Goal: Task Accomplishment & Management: Complete application form

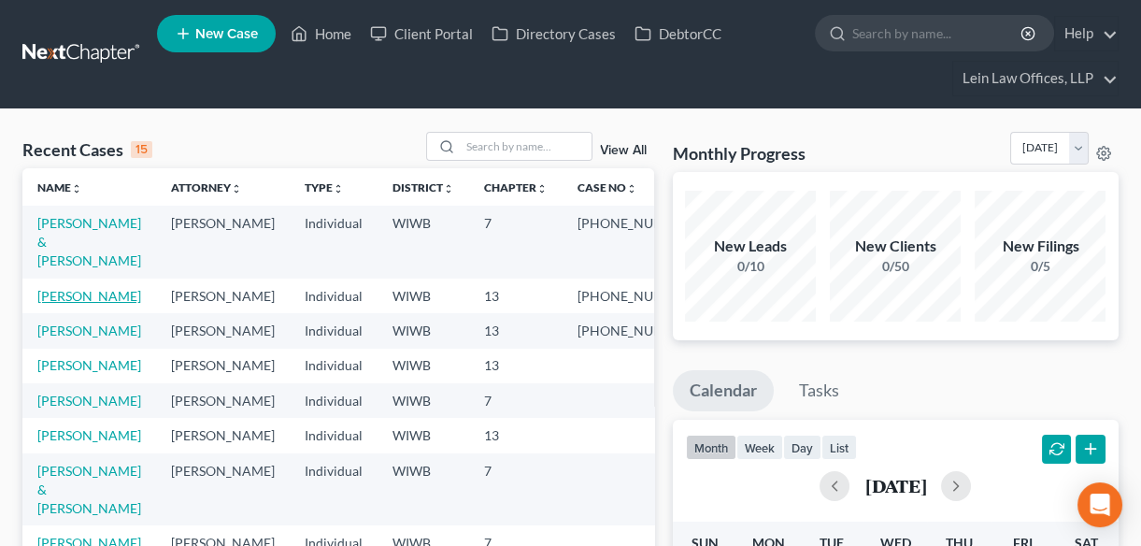
click at [64, 288] on link "[PERSON_NAME]" at bounding box center [89, 296] width 104 height 16
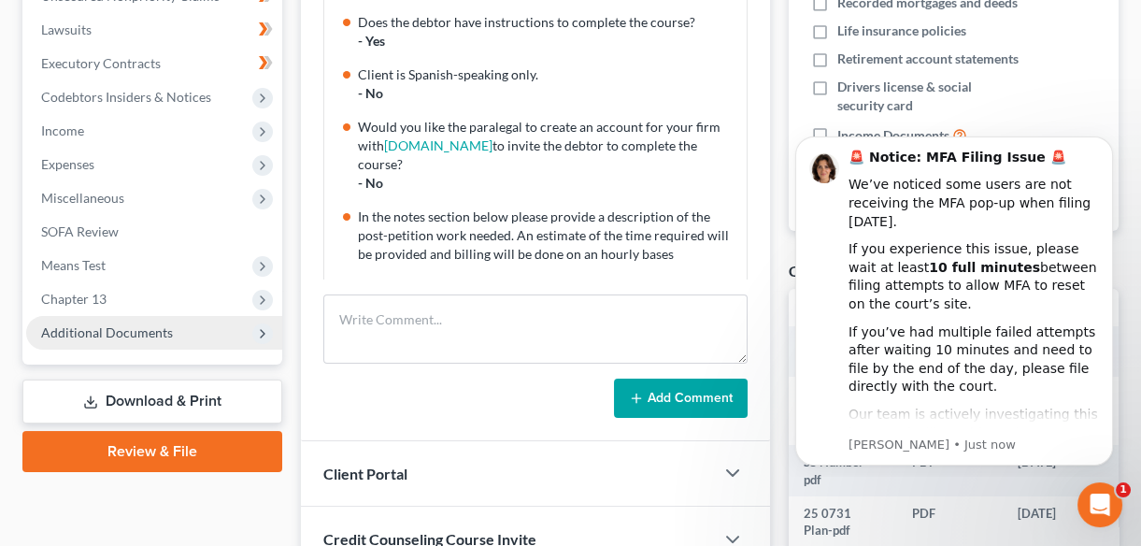
scroll to position [594, 0]
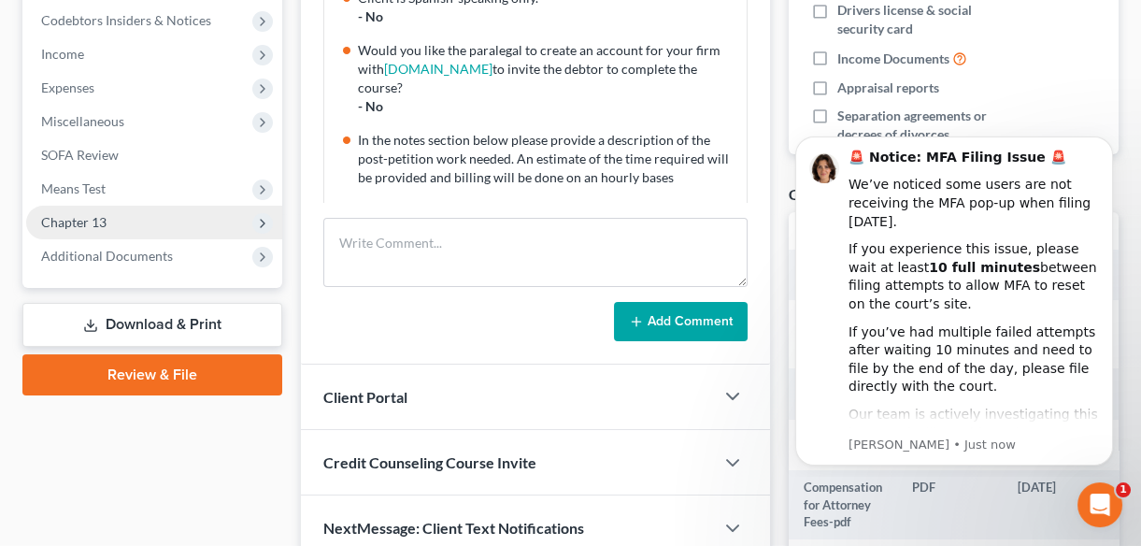
click at [95, 224] on span "Chapter 13" at bounding box center [73, 222] width 65 height 16
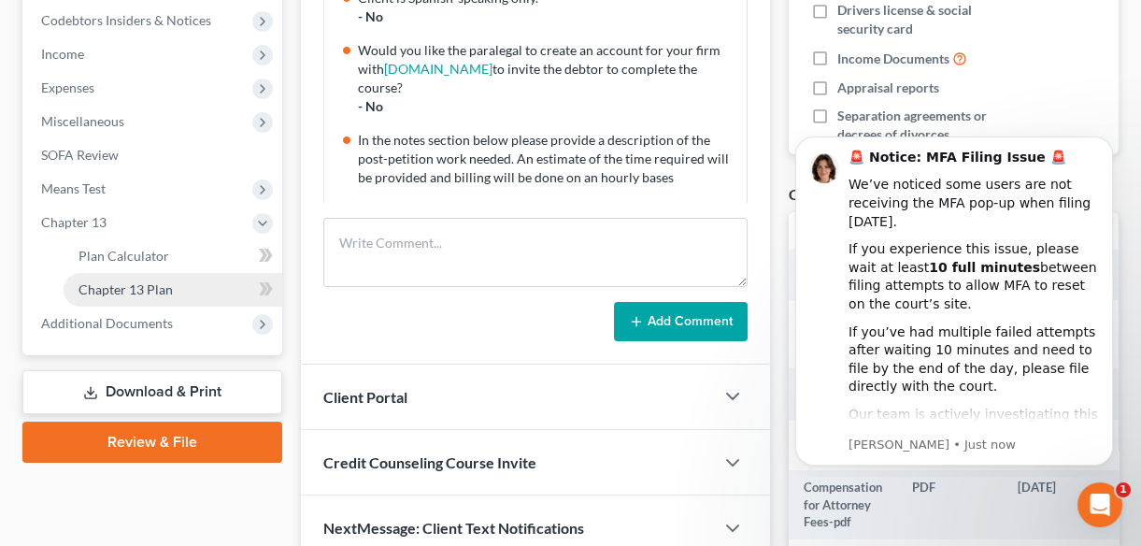
click at [181, 290] on link "Chapter 13 Plan" at bounding box center [173, 290] width 219 height 34
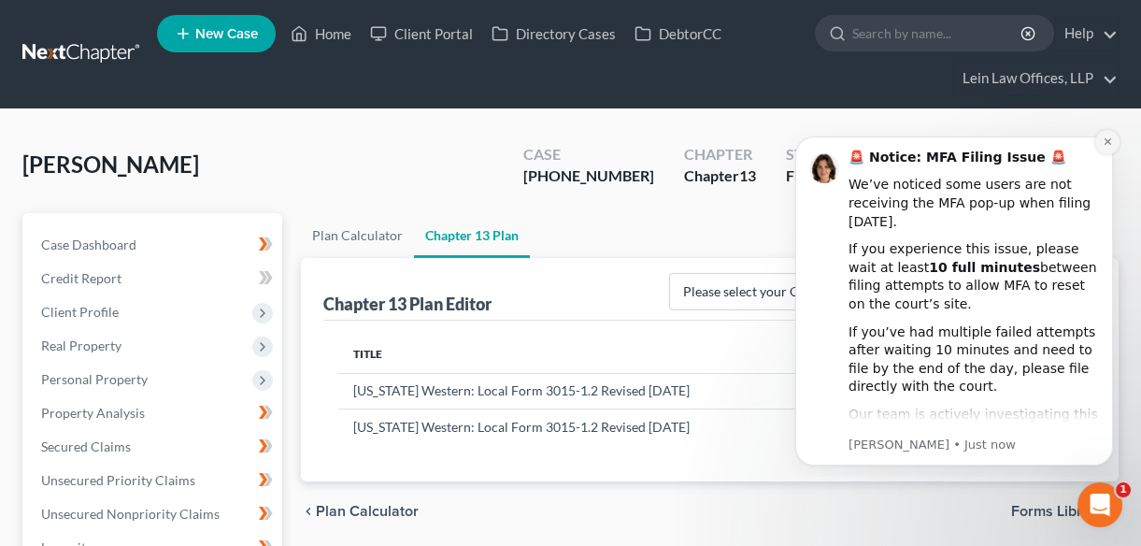
click at [1108, 140] on icon "Dismiss notification" at bounding box center [1106, 141] width 7 height 7
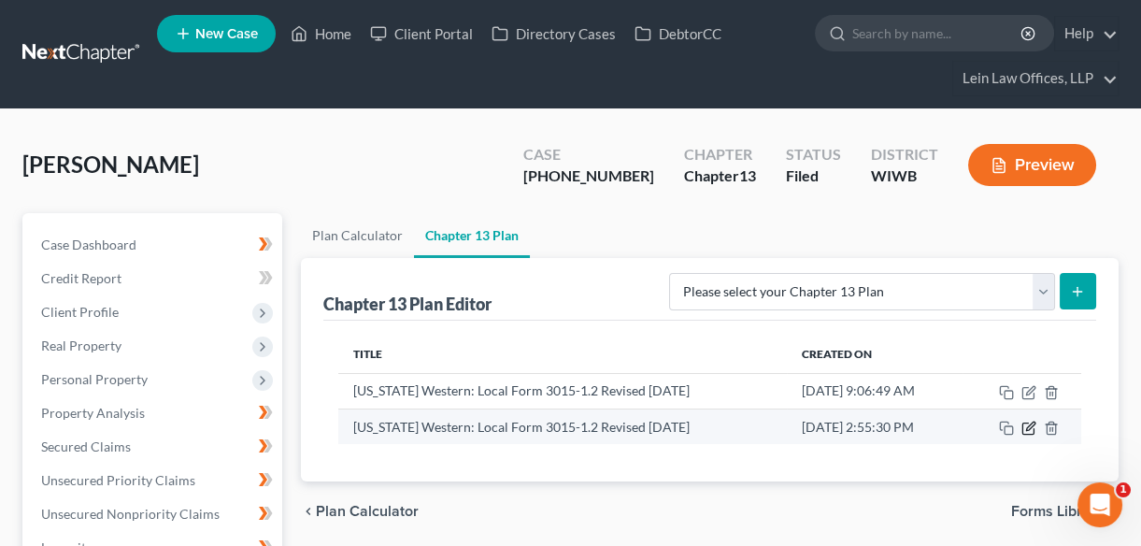
click at [1028, 428] on icon "button" at bounding box center [1030, 425] width 8 height 8
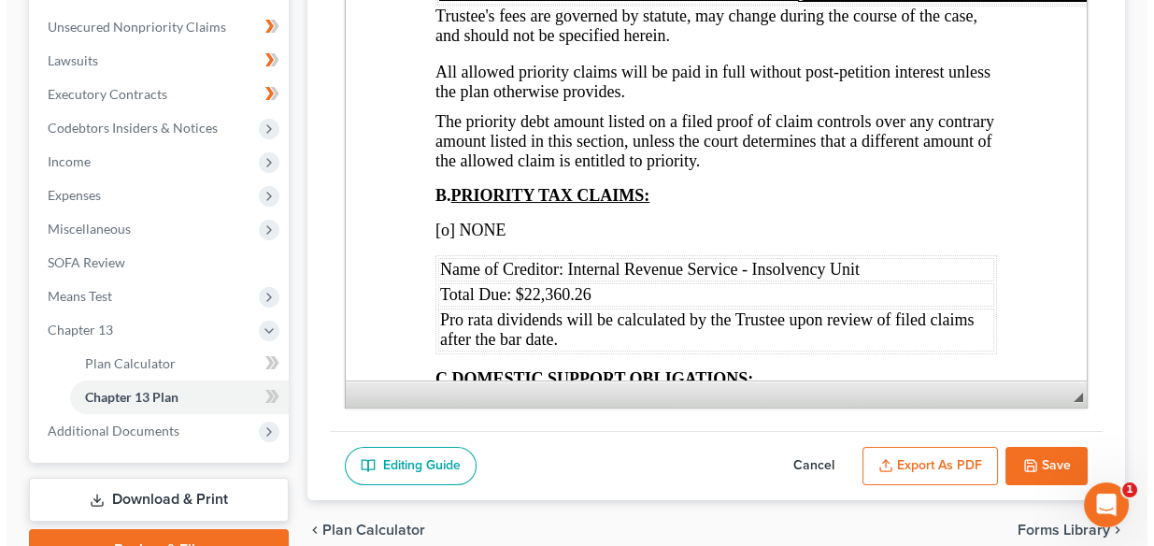
scroll to position [579, 0]
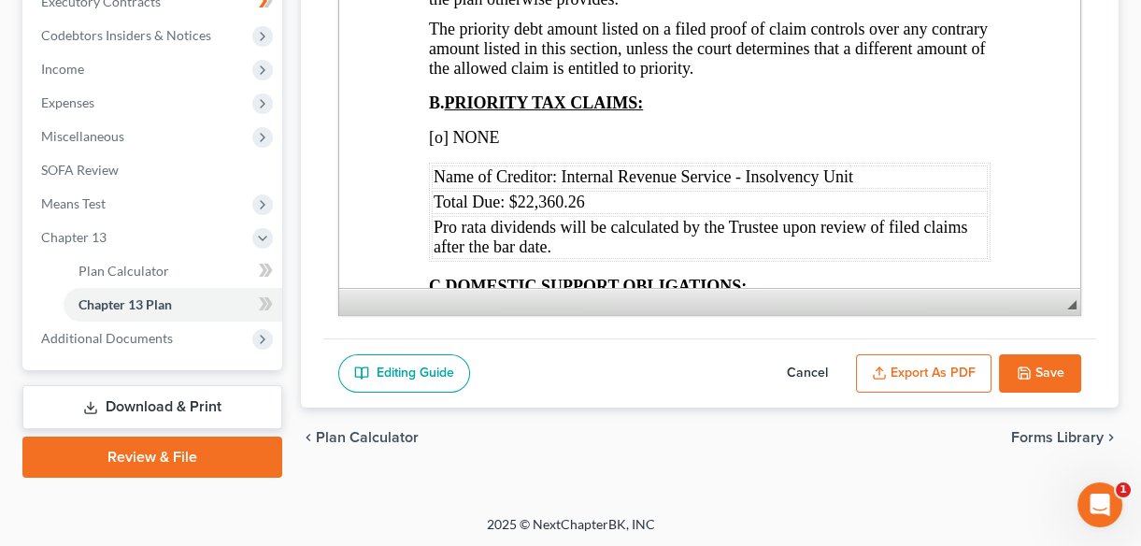
click at [921, 369] on button "Export as PDF" at bounding box center [923, 373] width 135 height 39
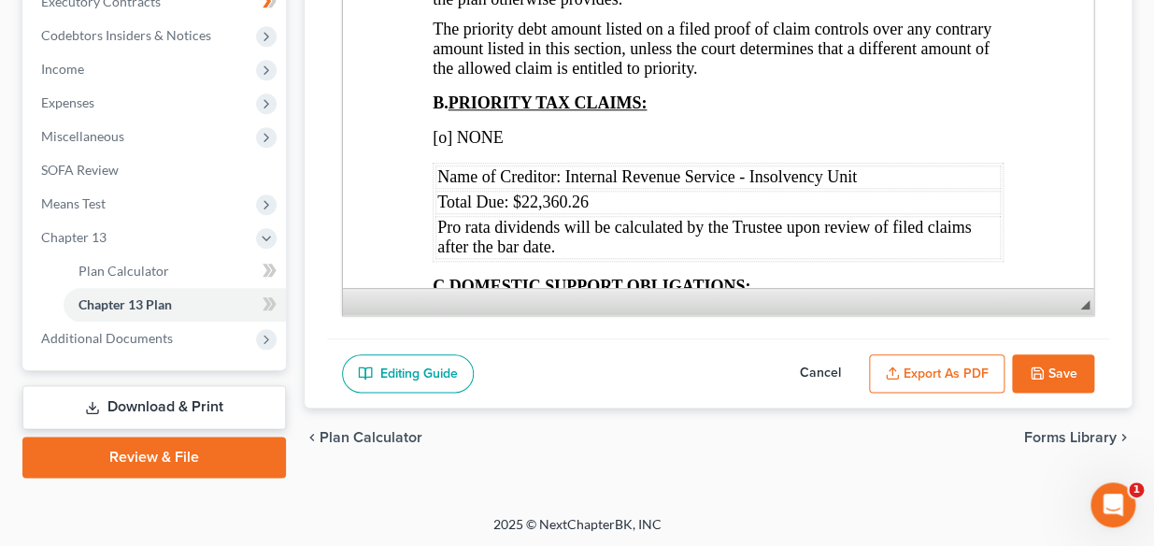
scroll to position [3698, 0]
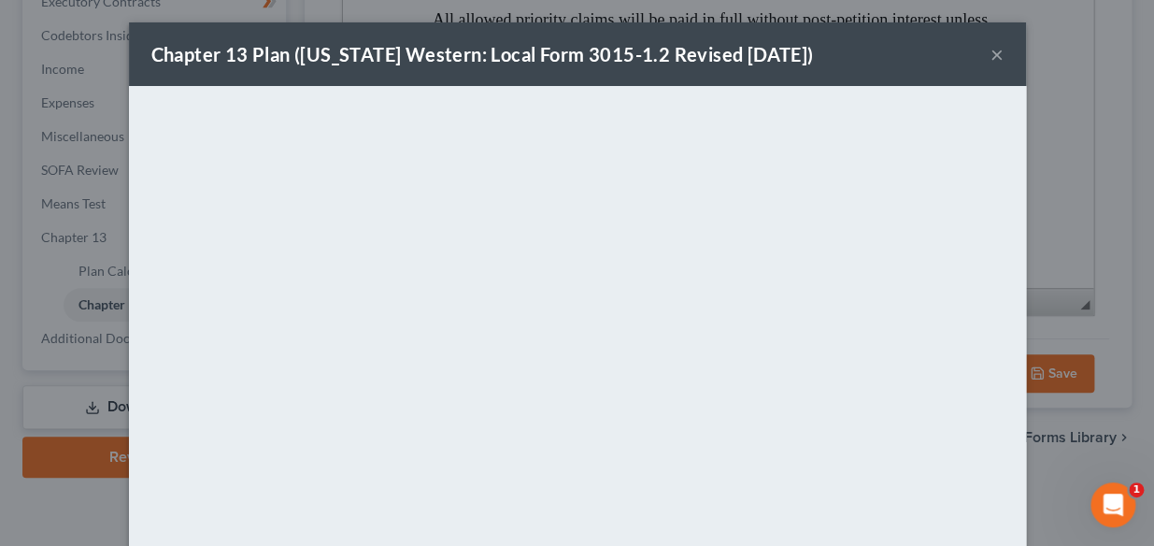
click at [991, 55] on button "×" at bounding box center [996, 54] width 13 height 22
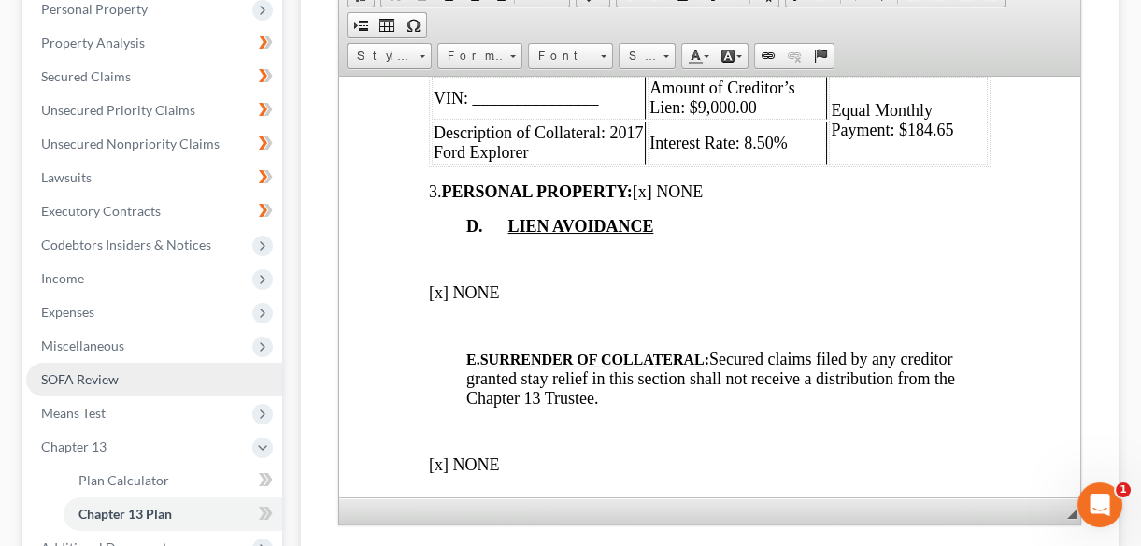
scroll to position [410, 0]
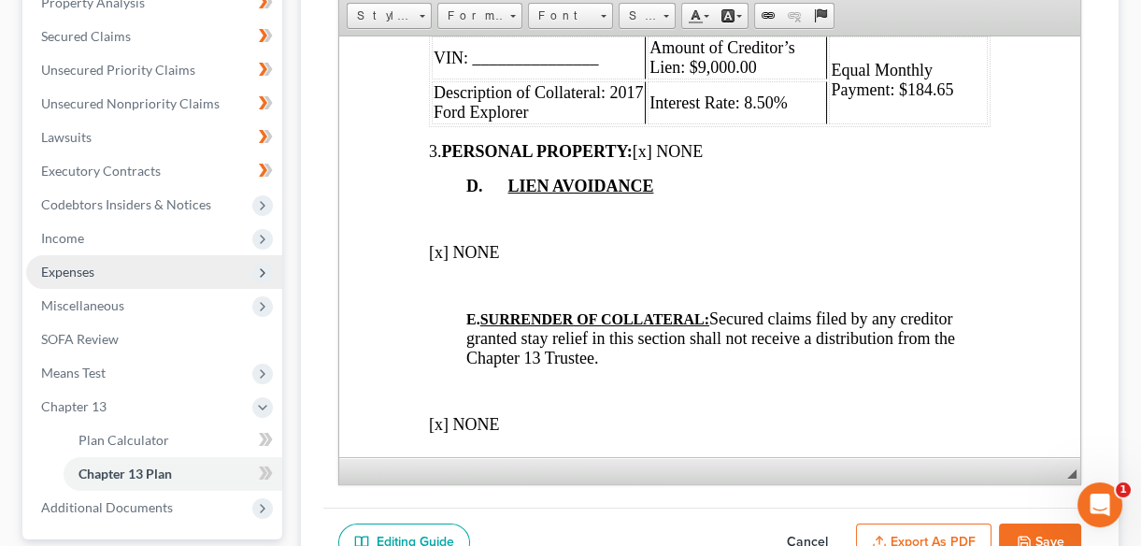
click at [67, 269] on span "Expenses" at bounding box center [67, 271] width 53 height 16
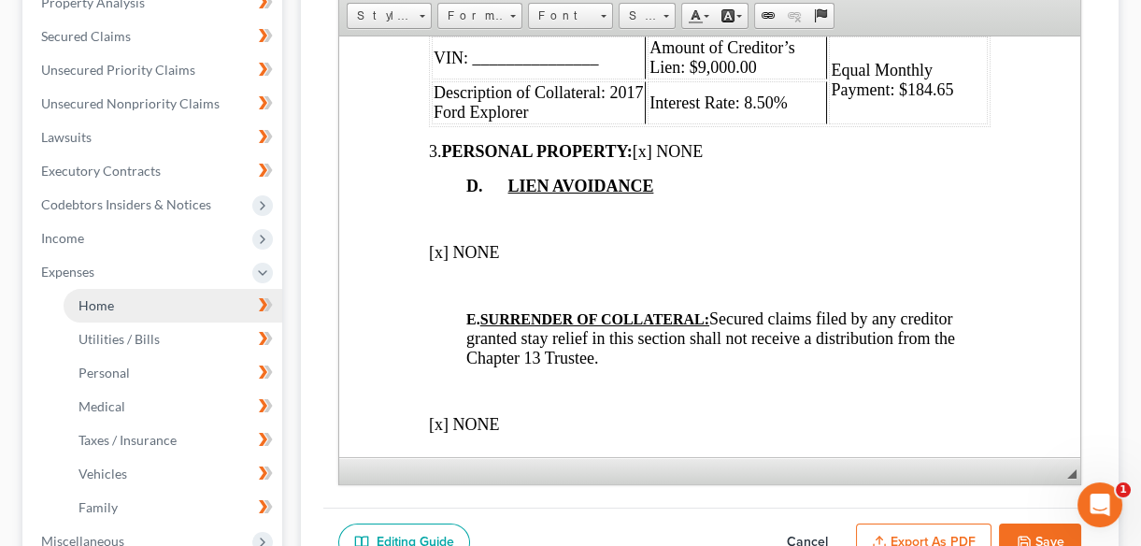
click at [100, 305] on span "Home" at bounding box center [96, 305] width 36 height 16
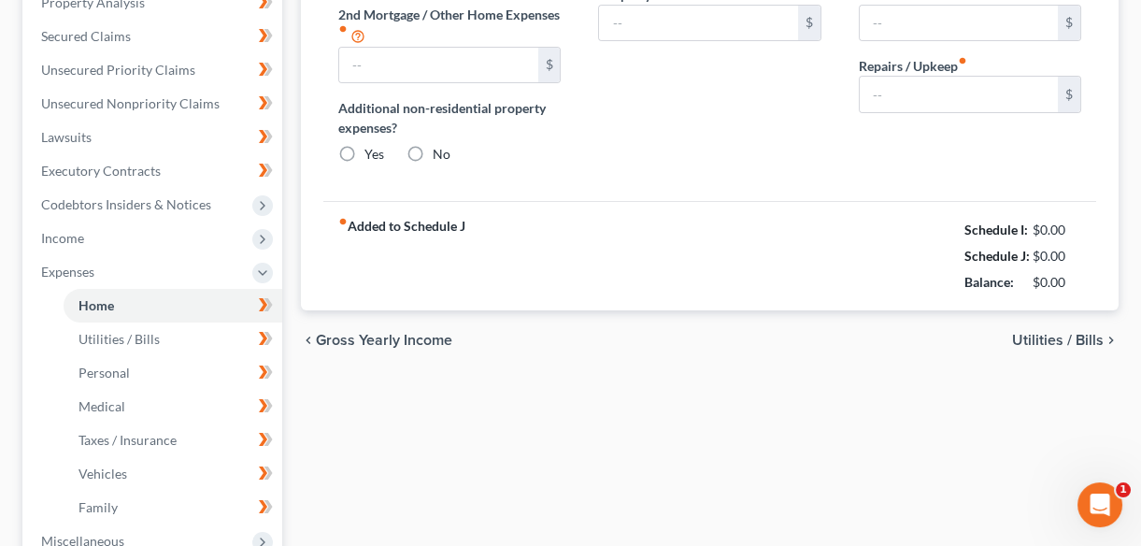
type input "1,000.00"
type input "0.00"
radio input "true"
type input "60.00"
type input "0.00"
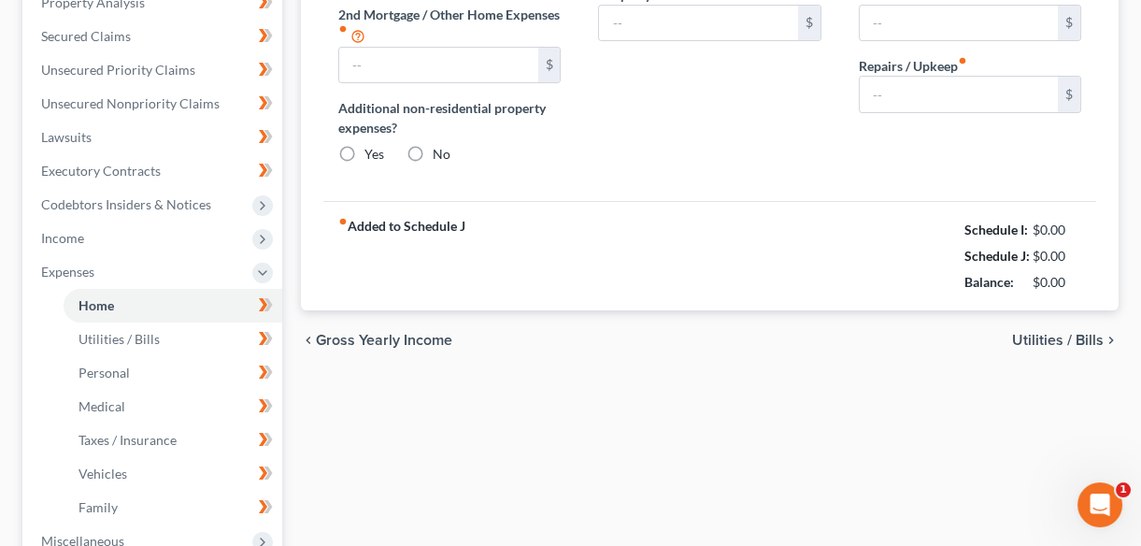
type input "0.00"
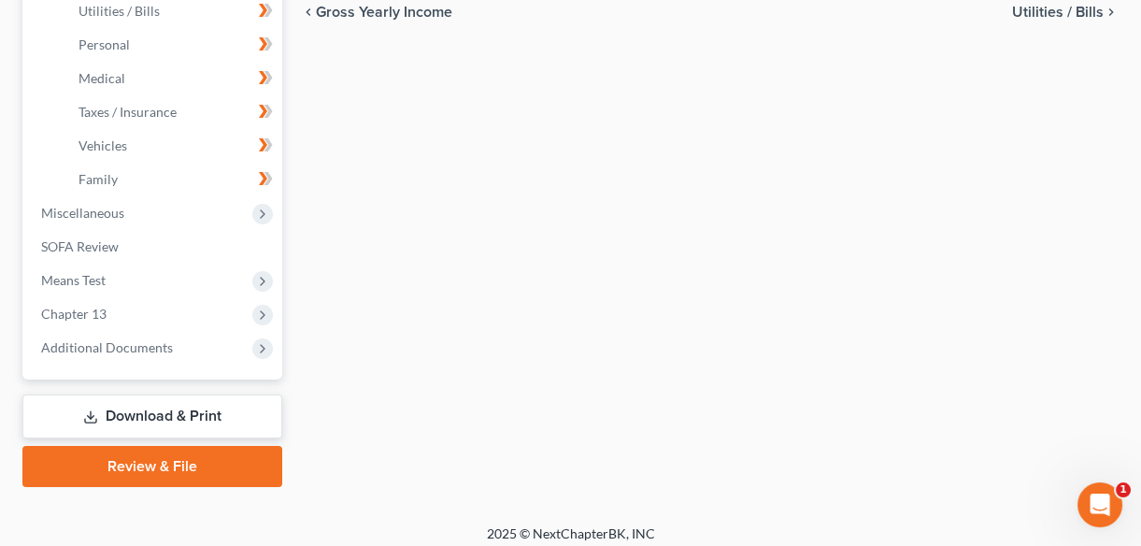
scroll to position [747, 0]
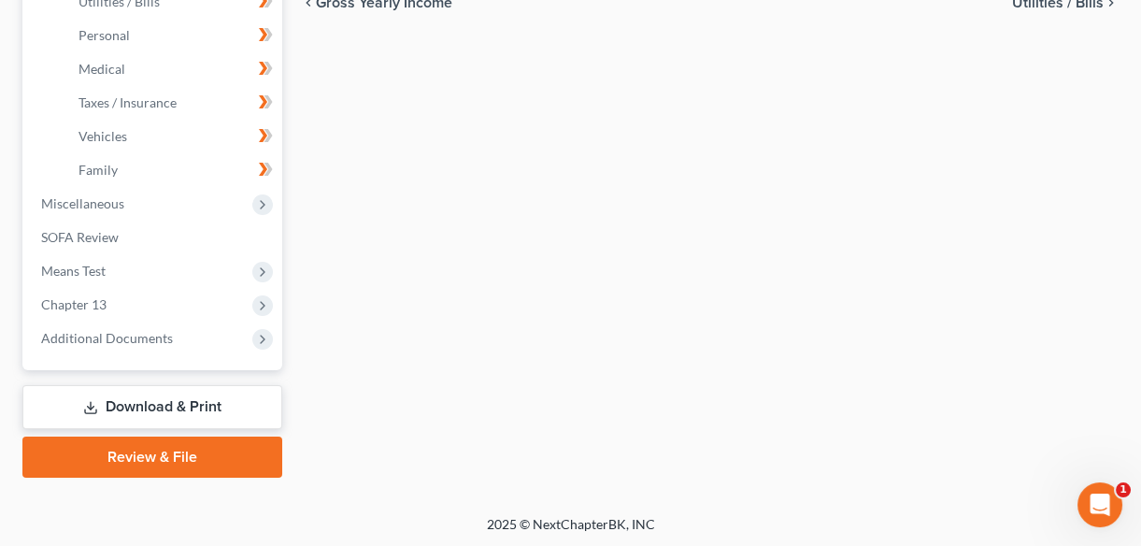
click at [129, 406] on link "Download & Print" at bounding box center [152, 407] width 260 height 44
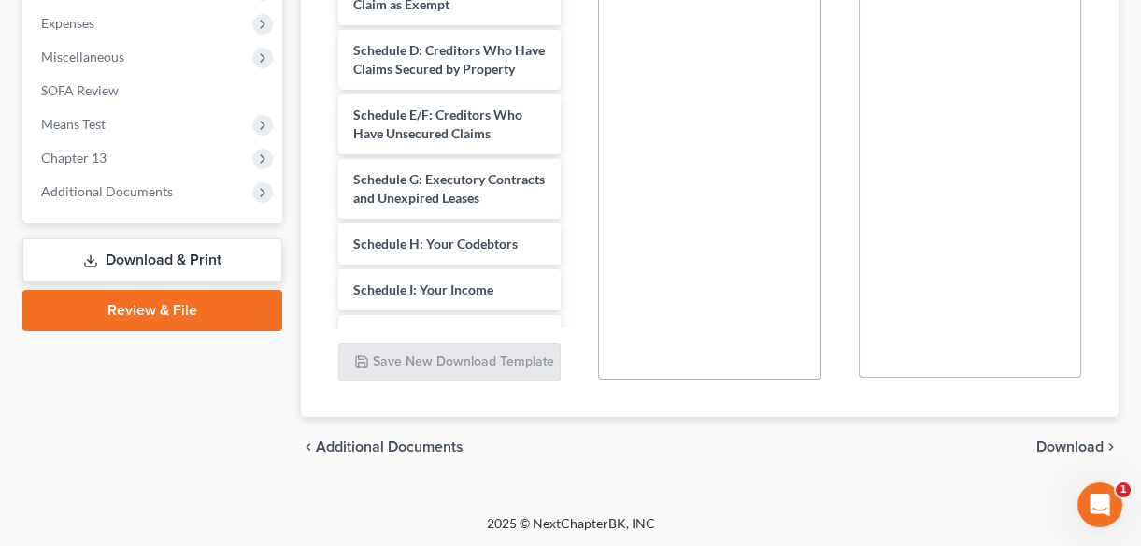
scroll to position [1103, 0]
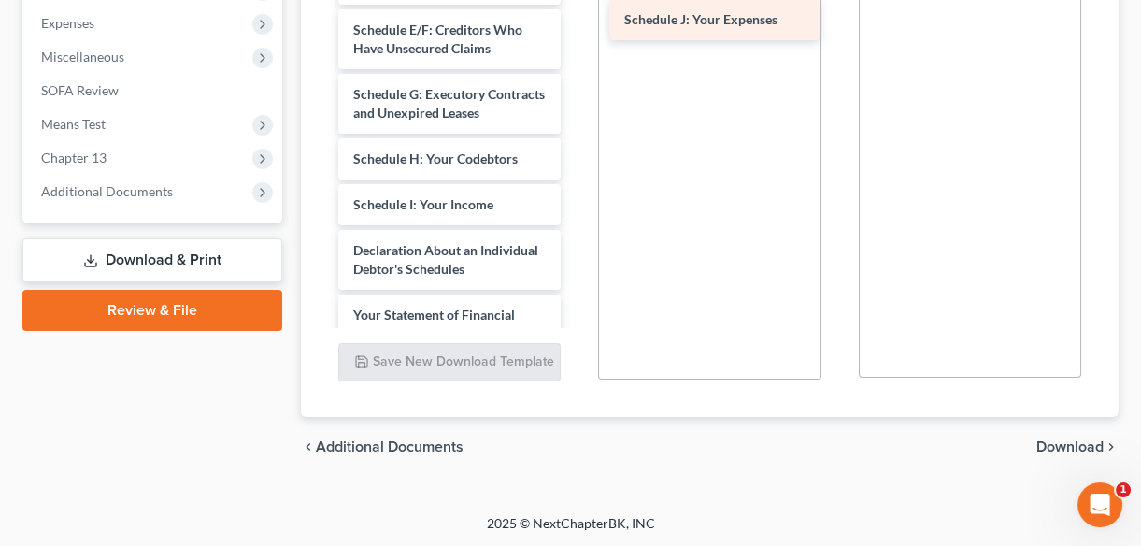
drag, startPoint x: 420, startPoint y: 302, endPoint x: 690, endPoint y: 20, distance: 391.2
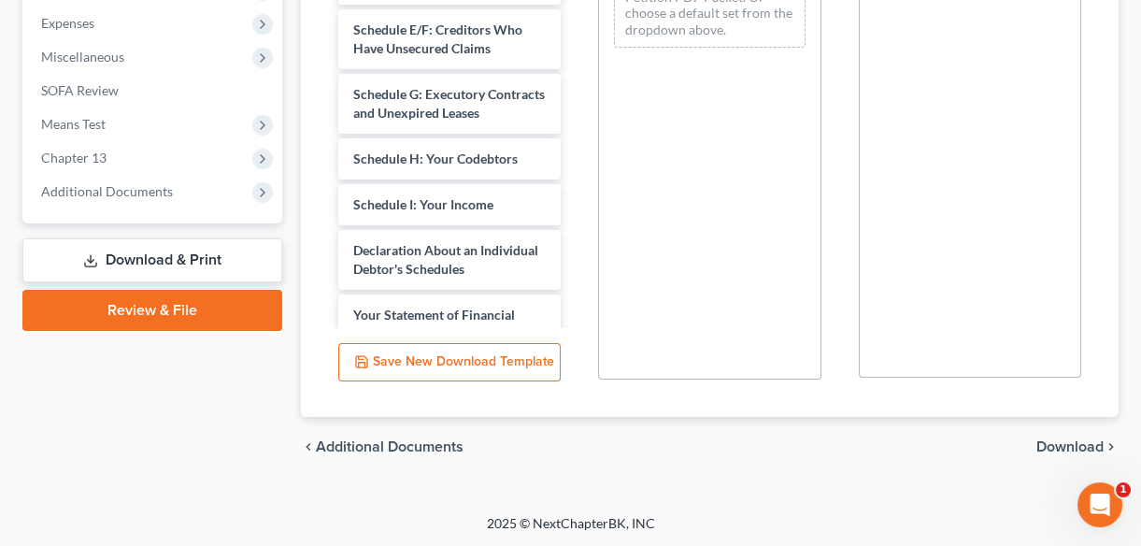
click at [1058, 448] on span "Download" at bounding box center [1069, 446] width 67 height 15
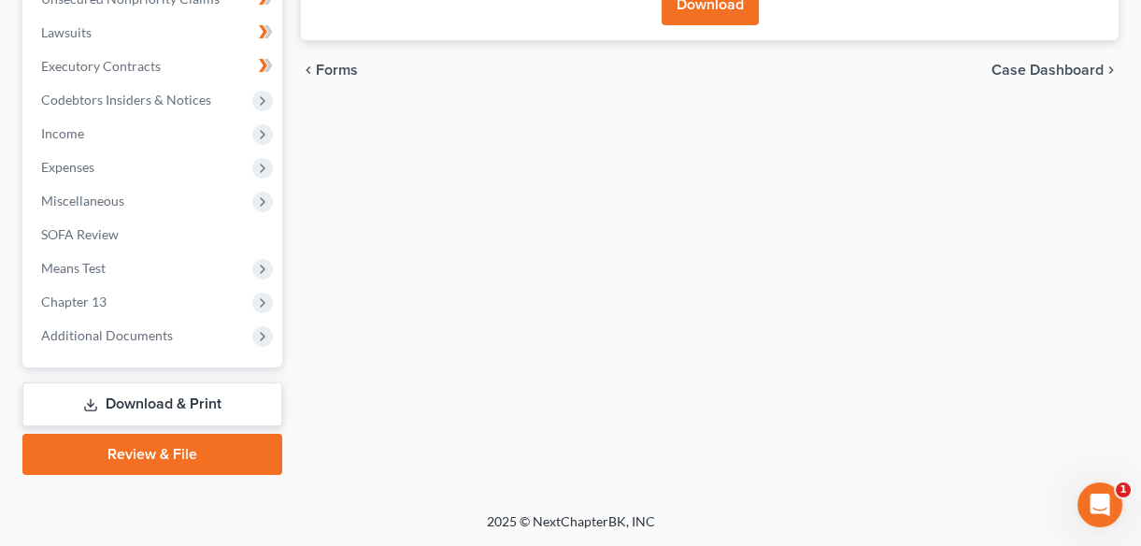
scroll to position [513, 0]
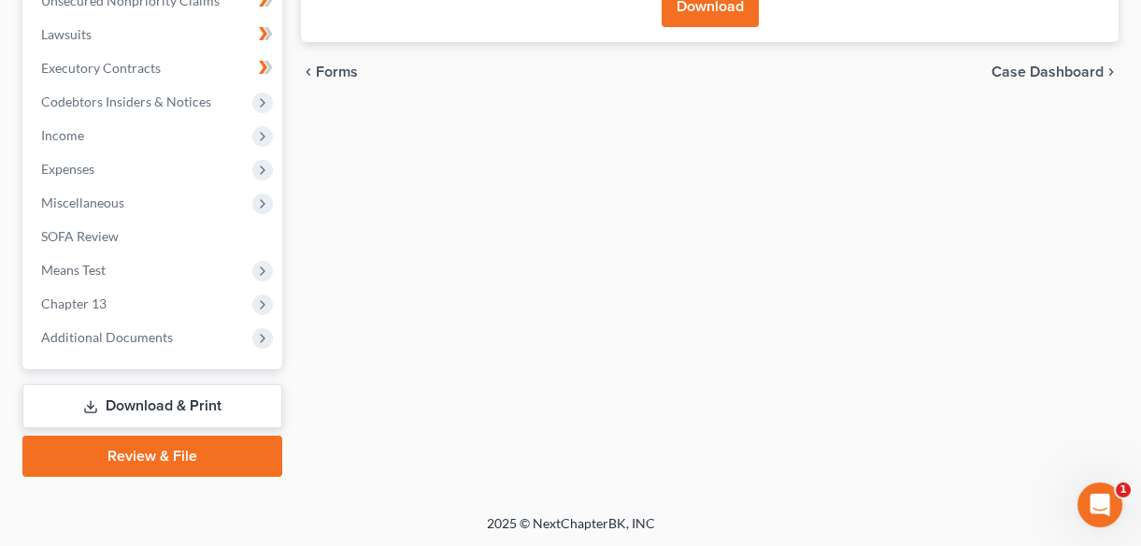
click at [698, 13] on button "Download" at bounding box center [710, 6] width 97 height 41
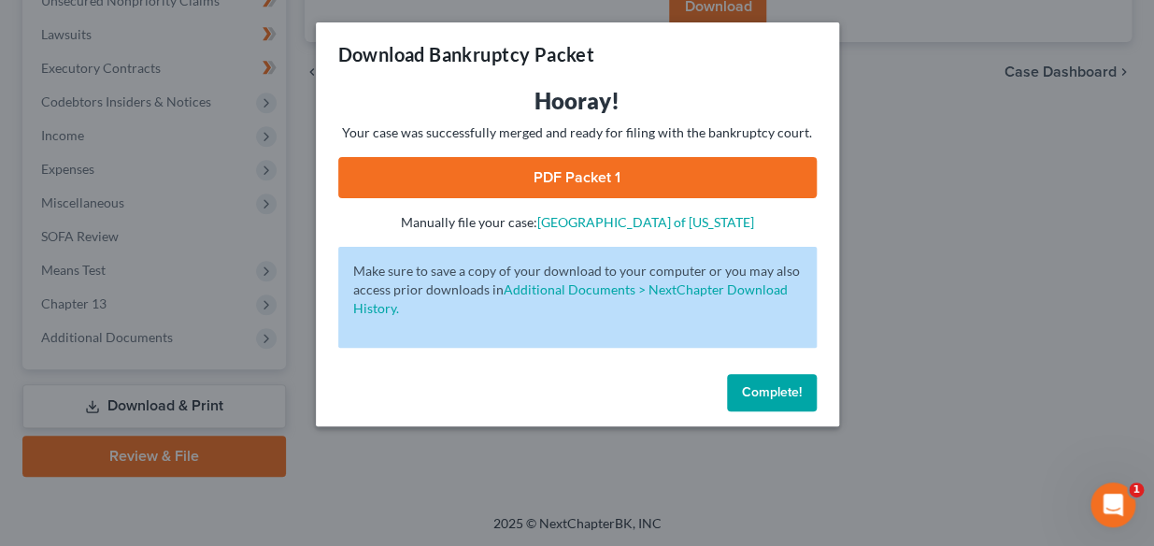
click at [524, 177] on link "PDF Packet 1" at bounding box center [577, 177] width 478 height 41
click at [766, 383] on button "Complete!" at bounding box center [772, 392] width 90 height 37
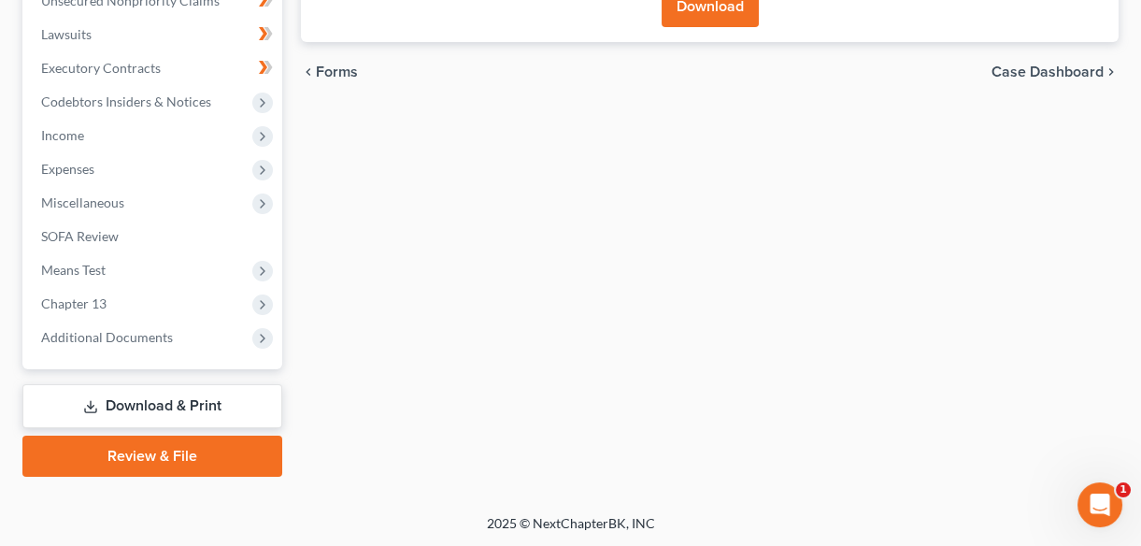
click at [174, 404] on link "Download & Print" at bounding box center [152, 406] width 260 height 44
click at [50, 136] on span "Income" at bounding box center [62, 135] width 43 height 16
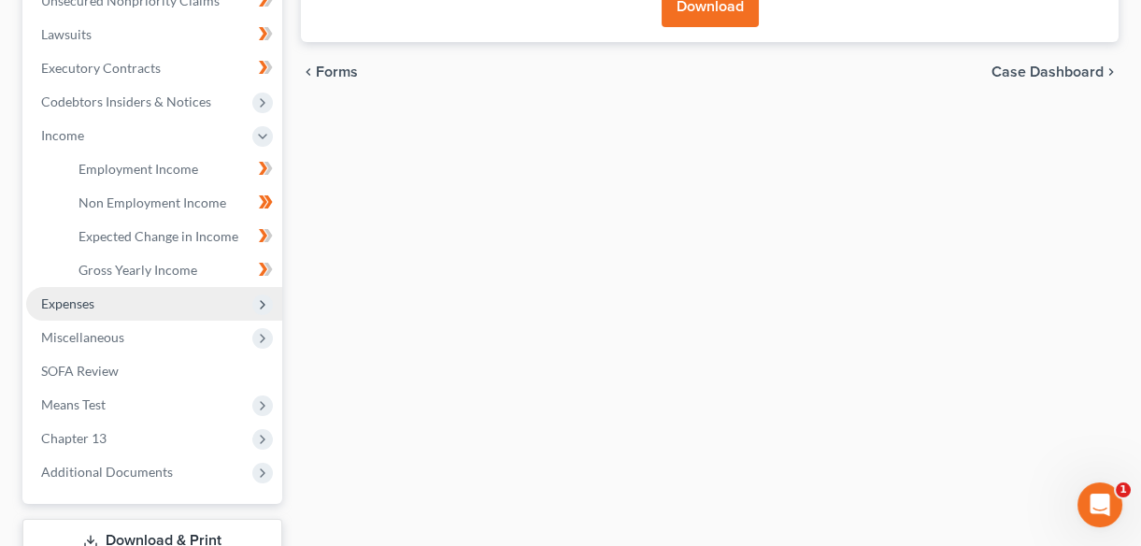
click at [55, 303] on span "Expenses" at bounding box center [67, 303] width 53 height 16
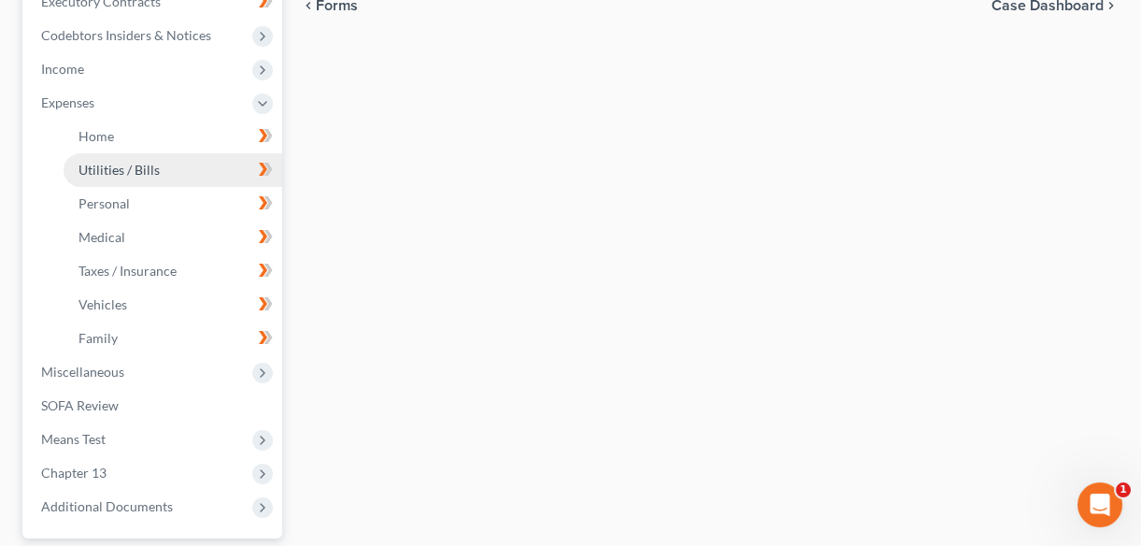
scroll to position [578, 0]
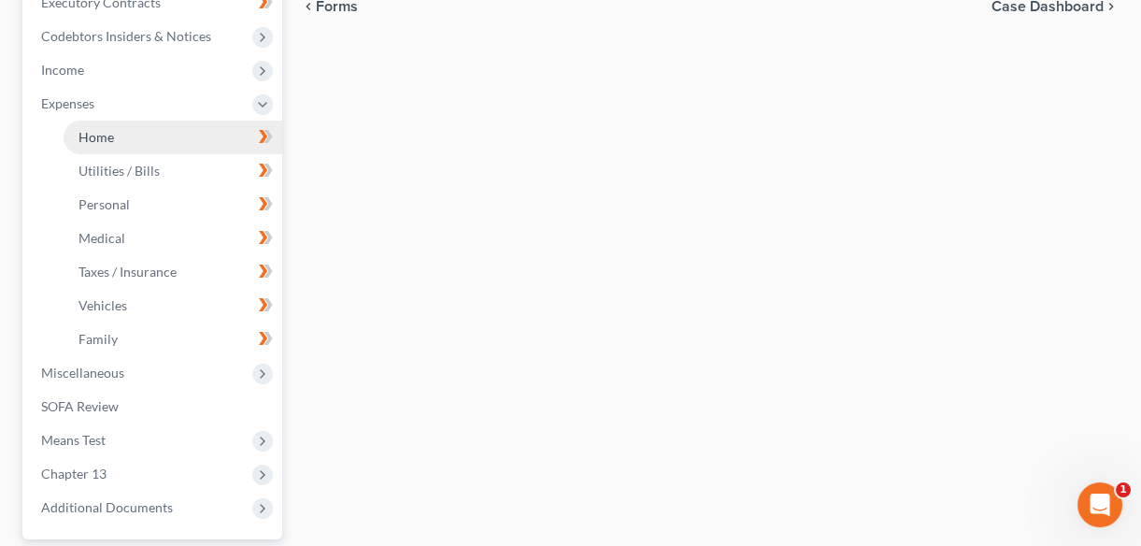
click at [103, 141] on span "Home" at bounding box center [96, 137] width 36 height 16
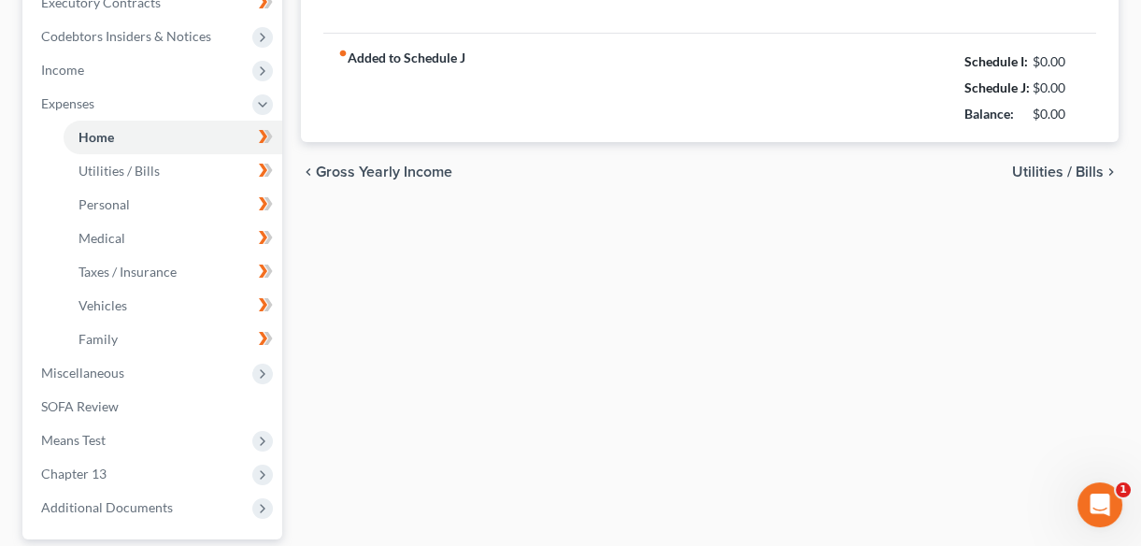
type input "1,000.00"
type input "0.00"
radio input "true"
type input "60.00"
type input "0.00"
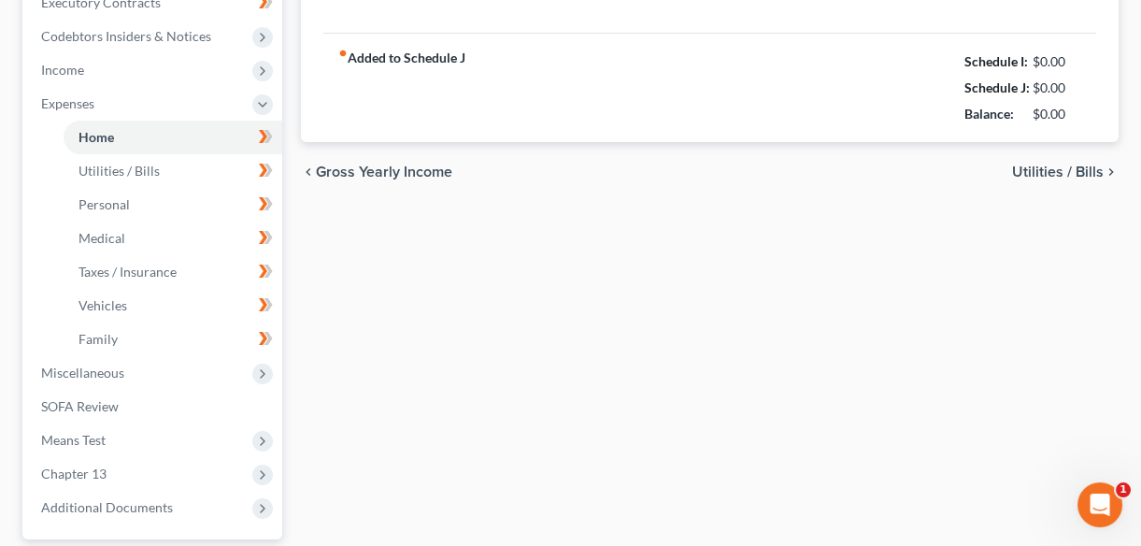
type input "0.00"
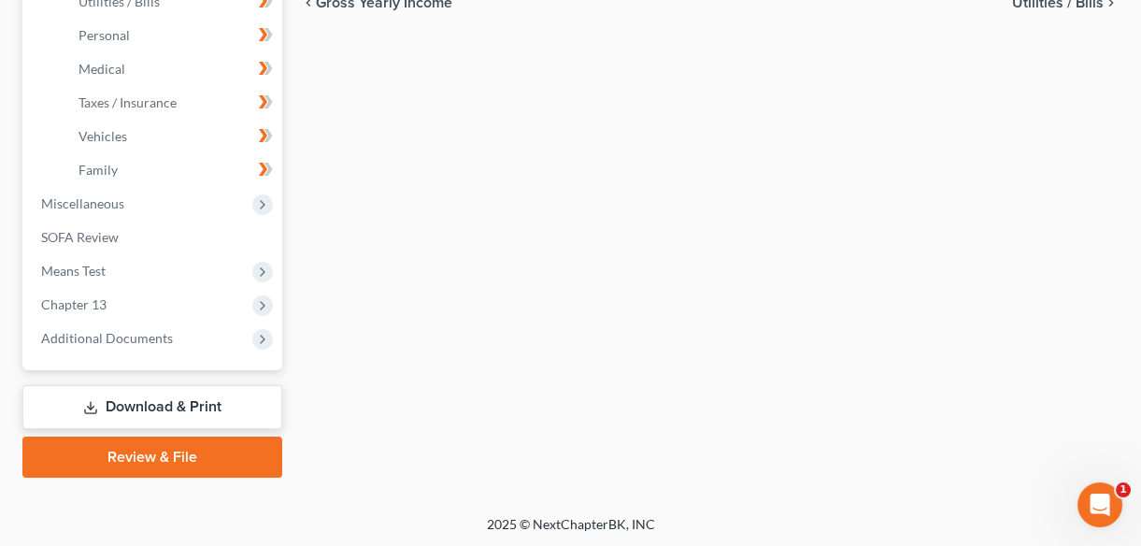
click at [172, 399] on link "Download & Print" at bounding box center [152, 407] width 260 height 44
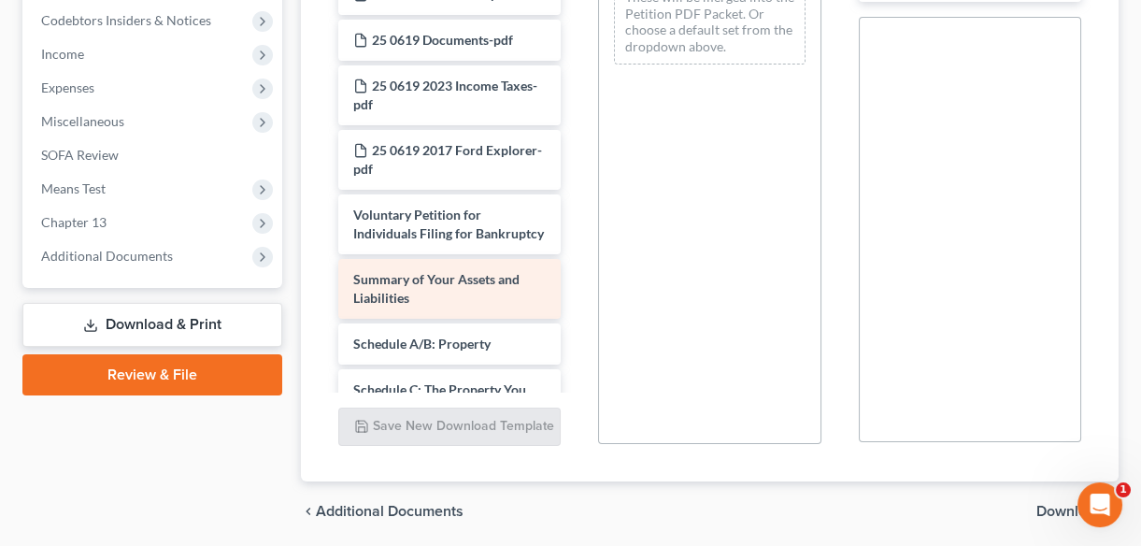
scroll to position [764, 0]
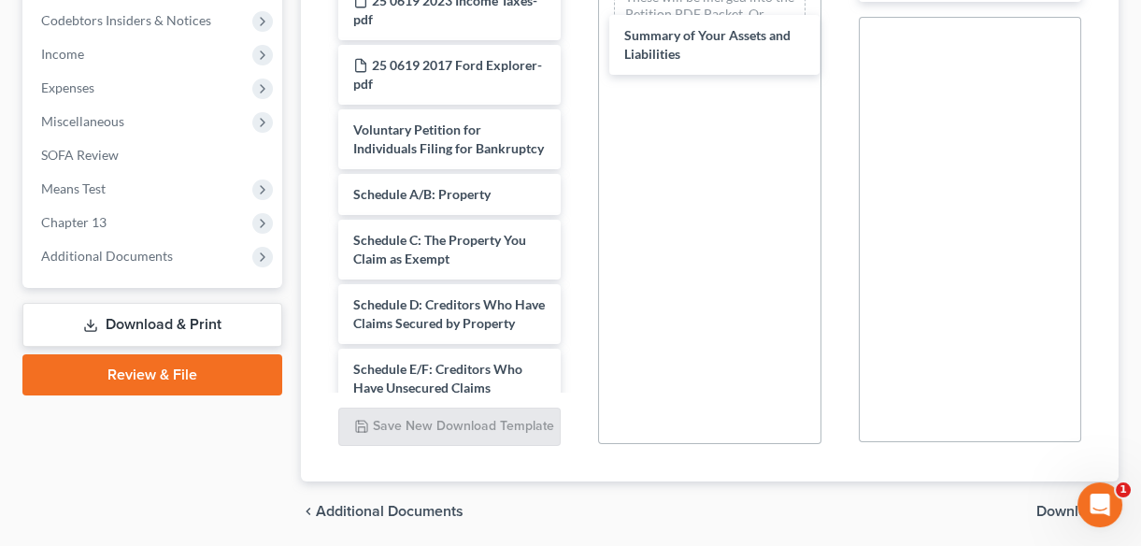
drag, startPoint x: 439, startPoint y: 223, endPoint x: 687, endPoint y: 89, distance: 281.8
click at [576, 50] on div "Summary of Your Assets and Liabilities Amended Chap 13-pdf Declaration Electron…" at bounding box center [449, 90] width 252 height 1943
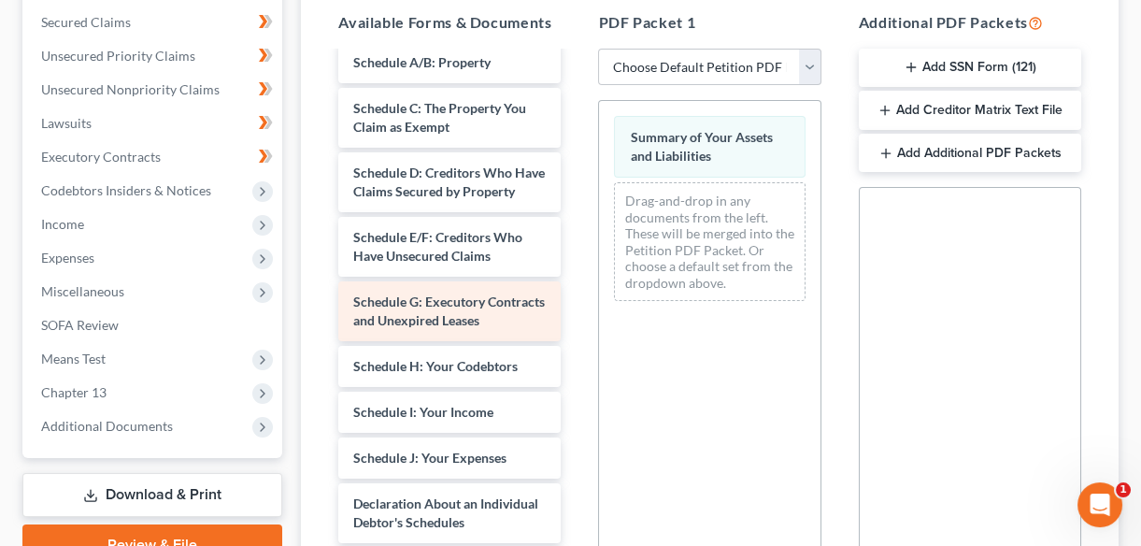
scroll to position [1103, 0]
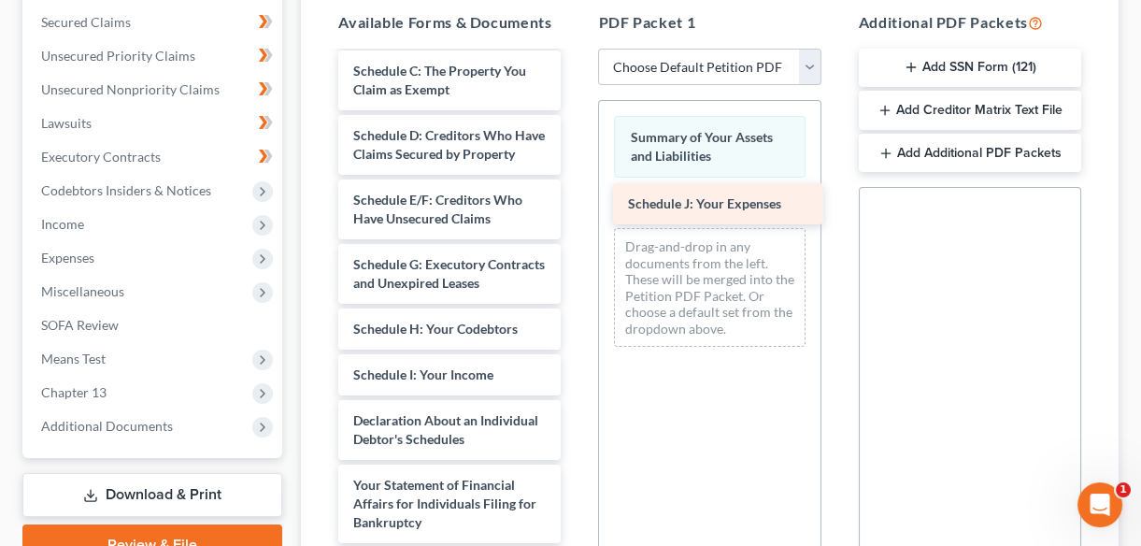
drag, startPoint x: 416, startPoint y: 474, endPoint x: 687, endPoint y: 205, distance: 381.9
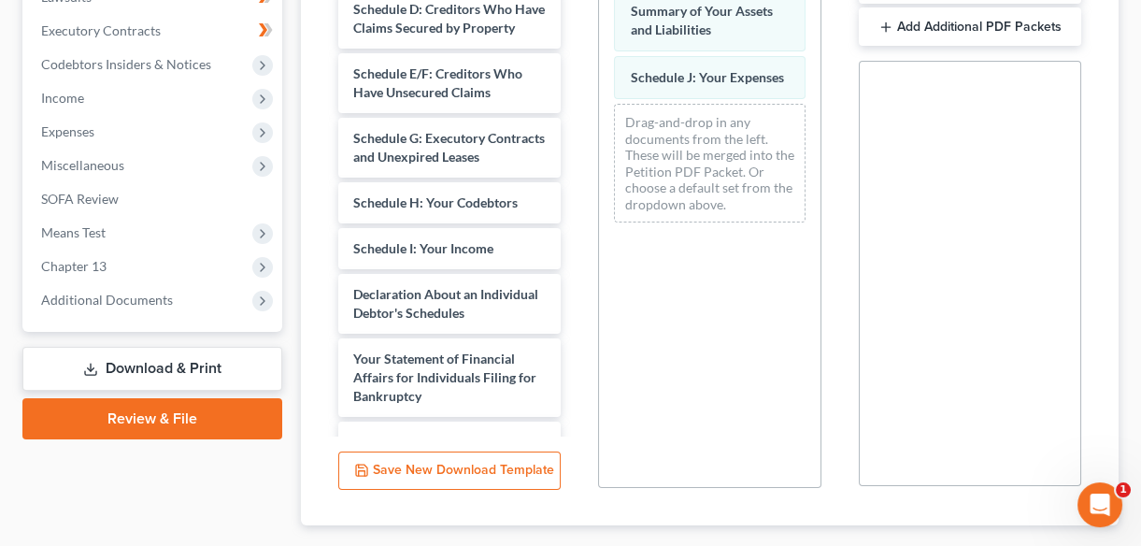
scroll to position [404, 0]
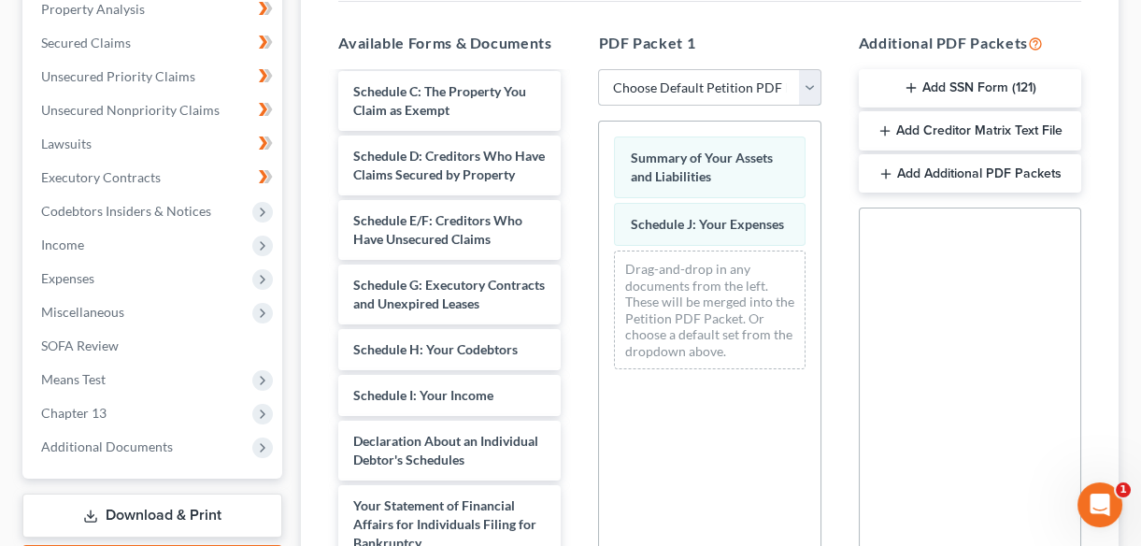
click at [796, 97] on select "Choose Default Petition PDF Packet Complete Bankruptcy Petition (all forms and …" at bounding box center [709, 87] width 222 height 37
select select "2"
click at [598, 69] on select "Choose Default Petition PDF Packet Complete Bankruptcy Petition (all forms and …" at bounding box center [709, 87] width 222 height 37
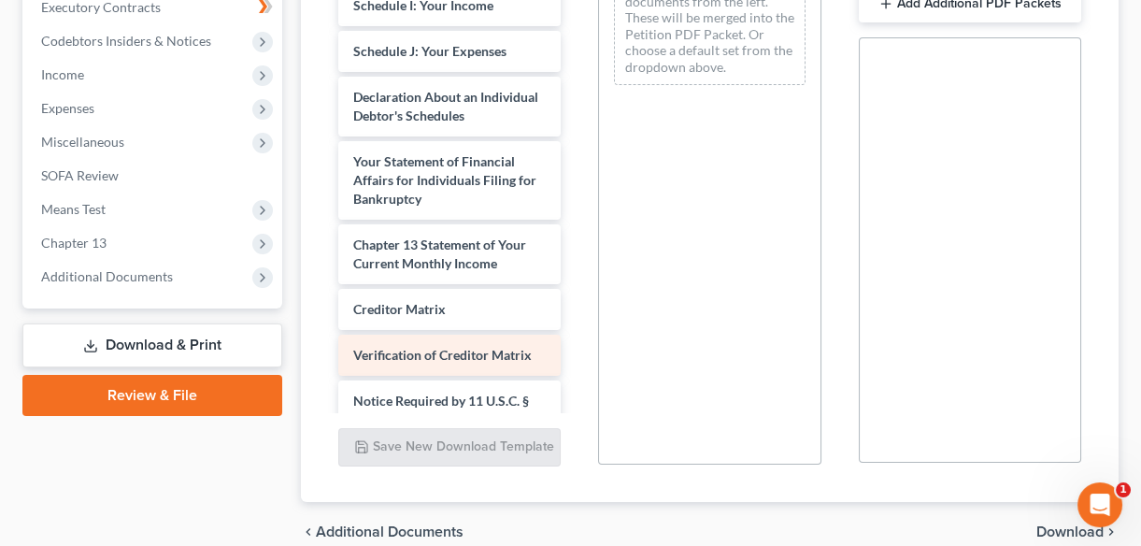
scroll to position [312, 0]
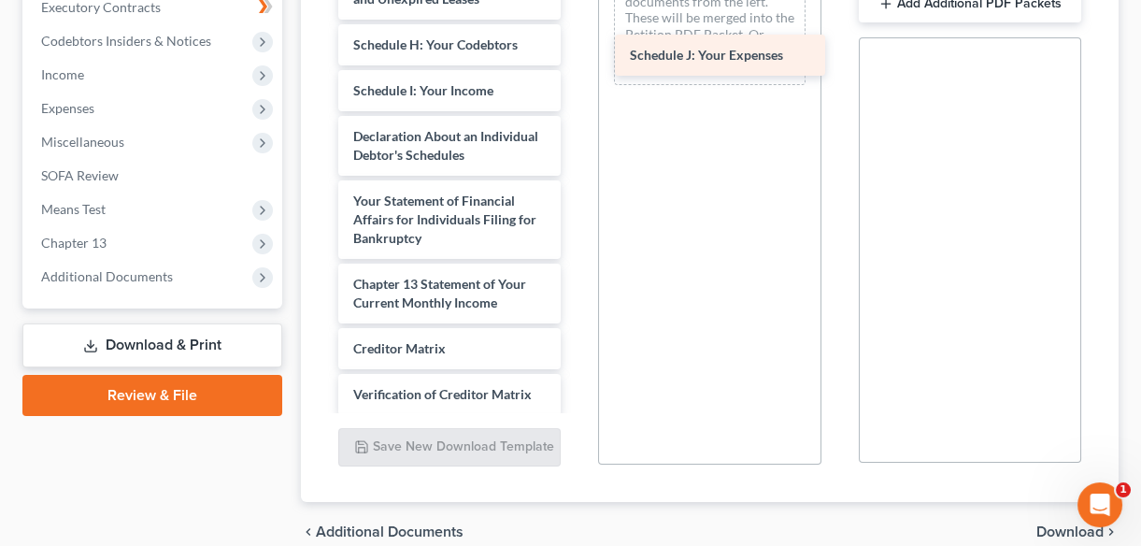
drag, startPoint x: 391, startPoint y: 183, endPoint x: 667, endPoint y: 50, distance: 307.2
click at [576, 50] on div "Schedule J: Your Expenses Voluntary Petition for Individuals Filing for Bankrup…" at bounding box center [449, 77] width 252 height 971
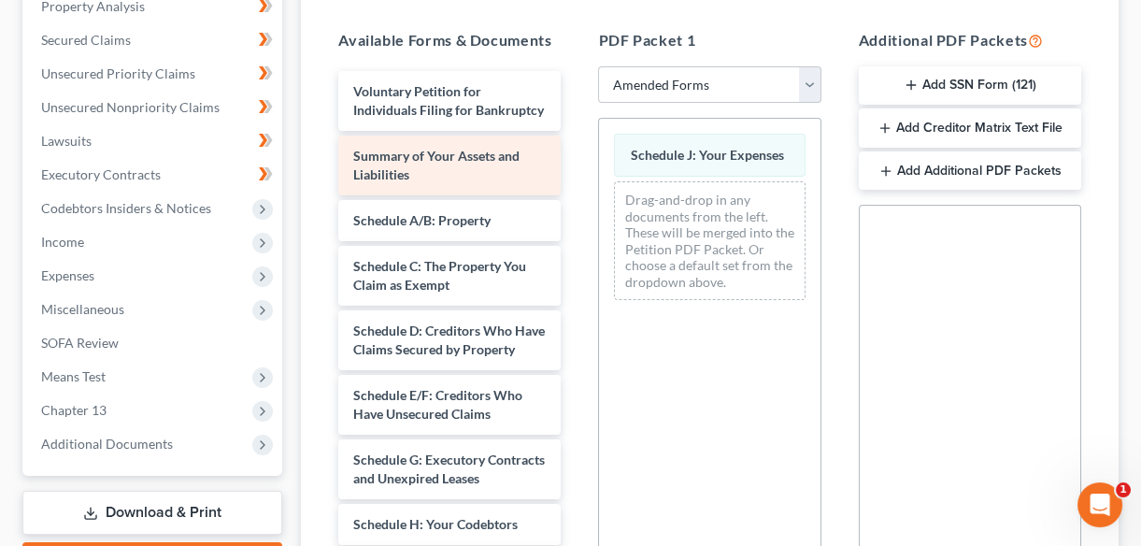
scroll to position [404, 0]
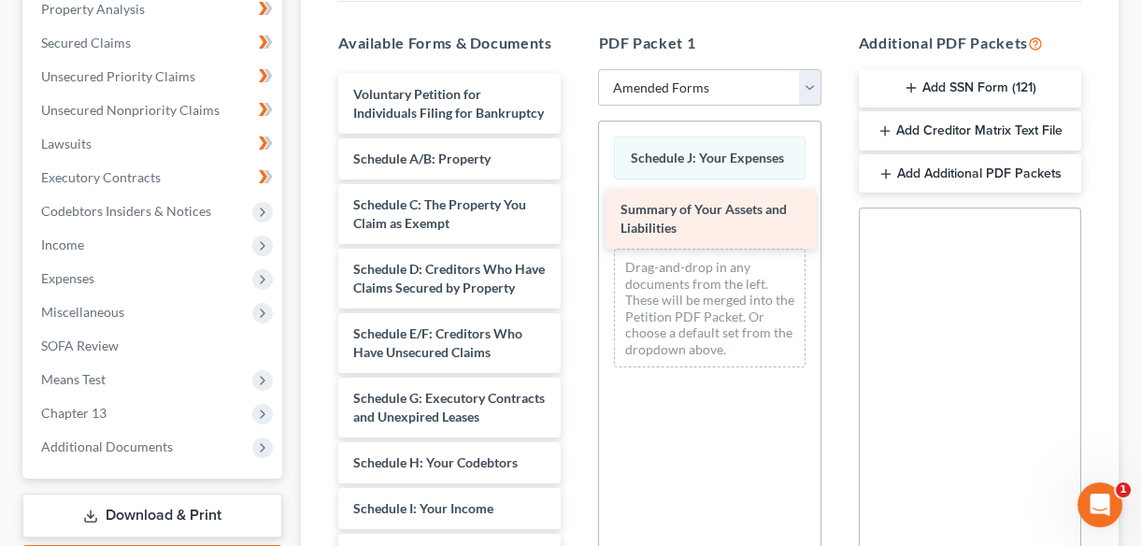
drag, startPoint x: 403, startPoint y: 178, endPoint x: 670, endPoint y: 213, distance: 269.5
click at [576, 213] on div "Summary of Your Assets and Liabilities Voluntary Petition for Individuals Filin…" at bounding box center [449, 527] width 252 height 906
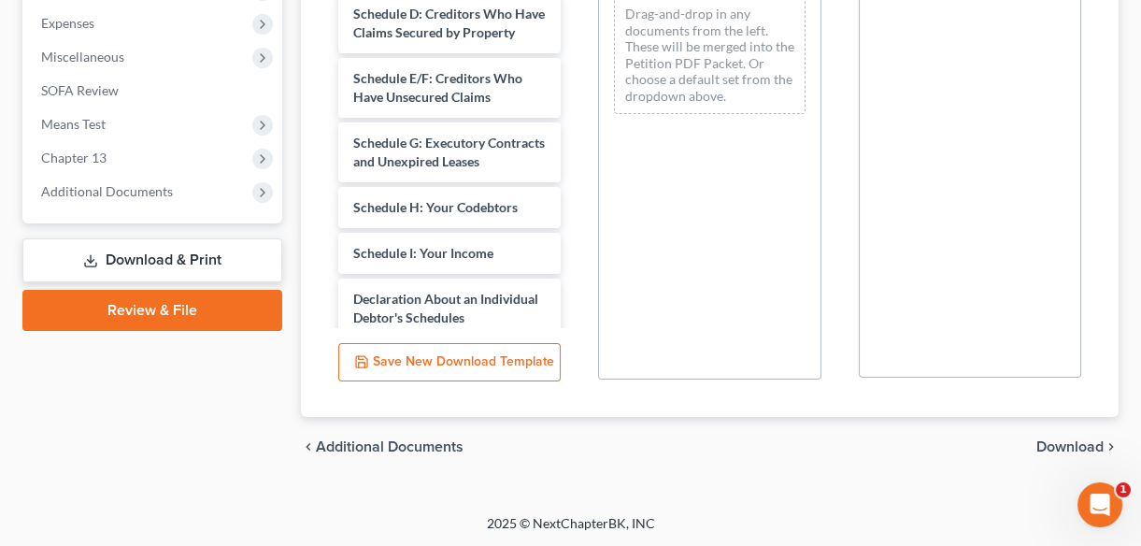
click at [1055, 439] on span "Download" at bounding box center [1069, 446] width 67 height 15
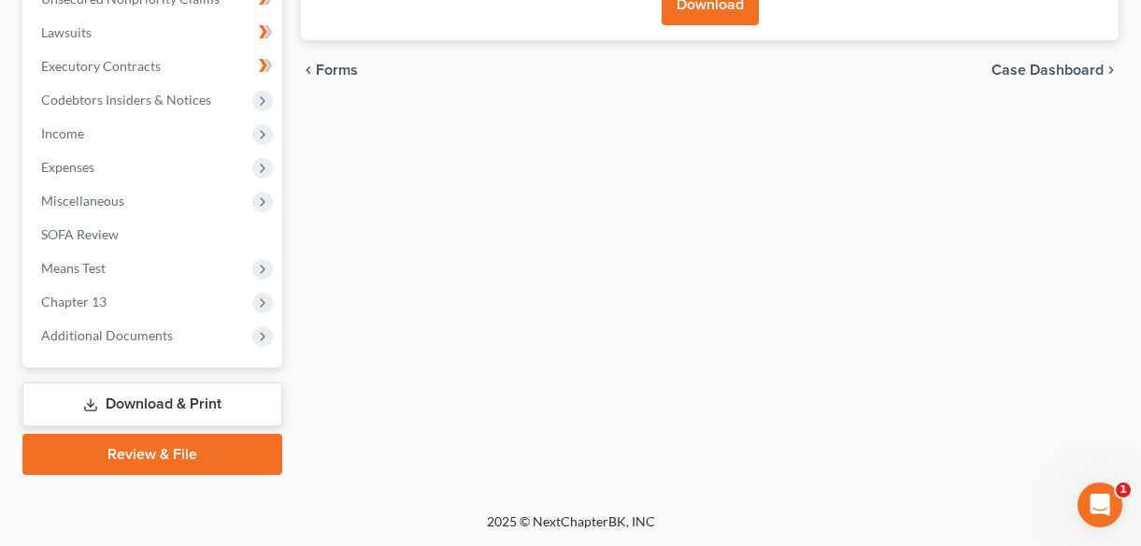
scroll to position [513, 0]
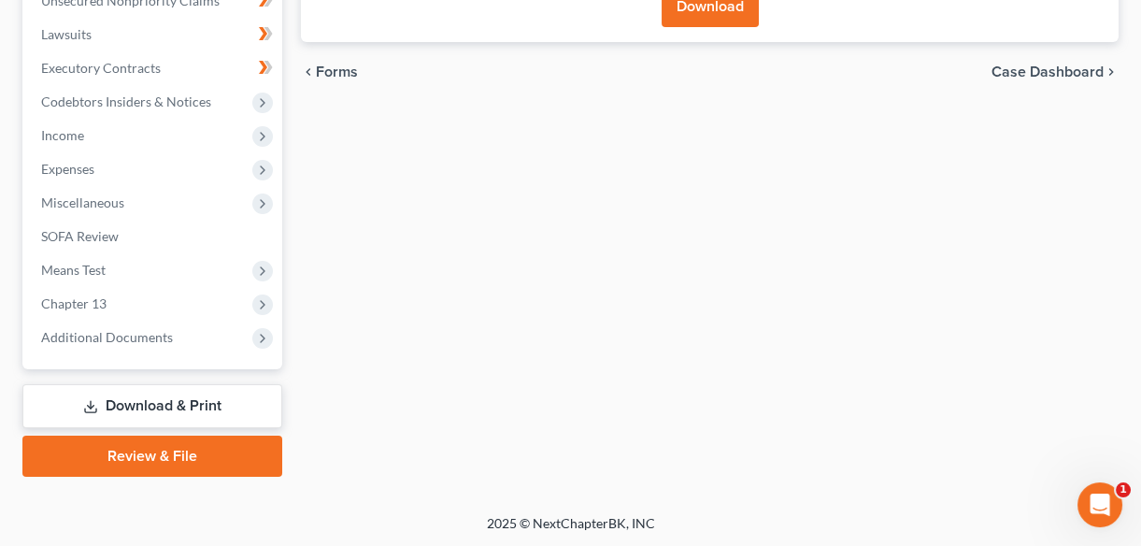
click at [697, 21] on button "Download" at bounding box center [710, 6] width 97 height 41
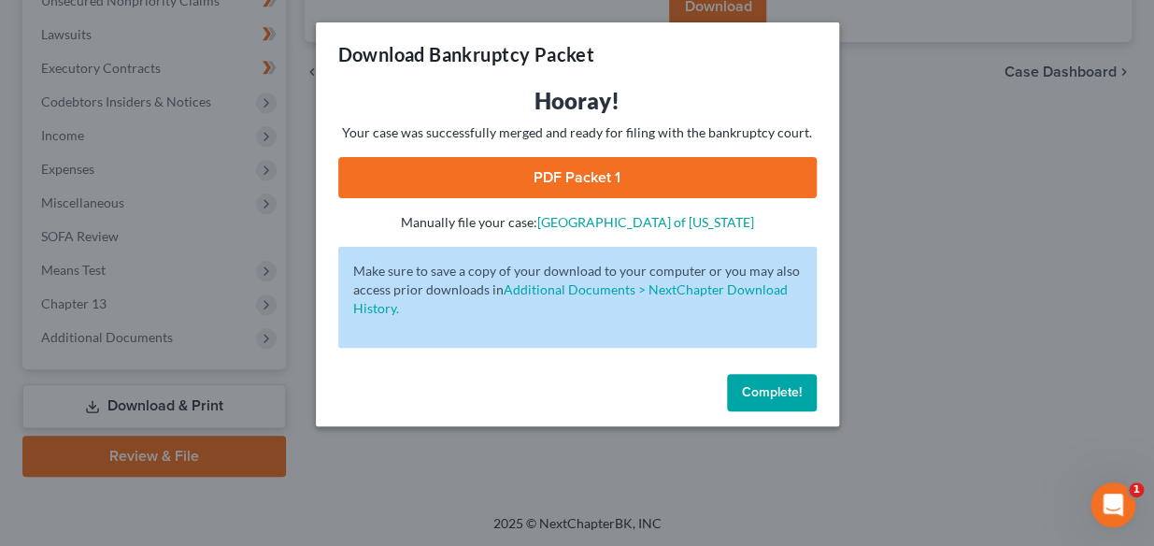
click at [508, 164] on link "PDF Packet 1" at bounding box center [577, 177] width 478 height 41
click at [762, 396] on span "Complete!" at bounding box center [772, 392] width 60 height 16
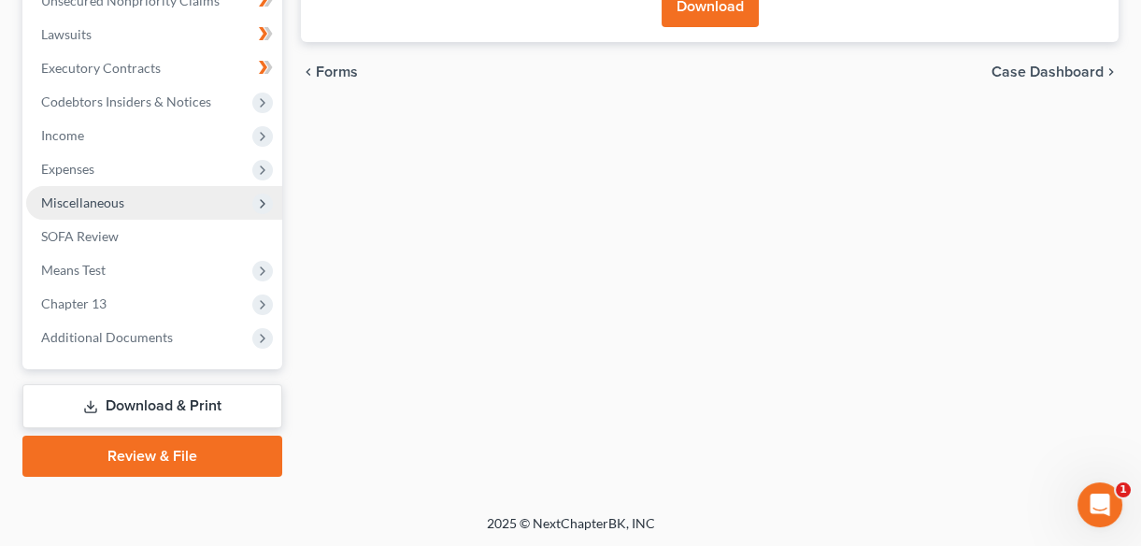
click at [93, 196] on span "Miscellaneous" at bounding box center [82, 202] width 83 height 16
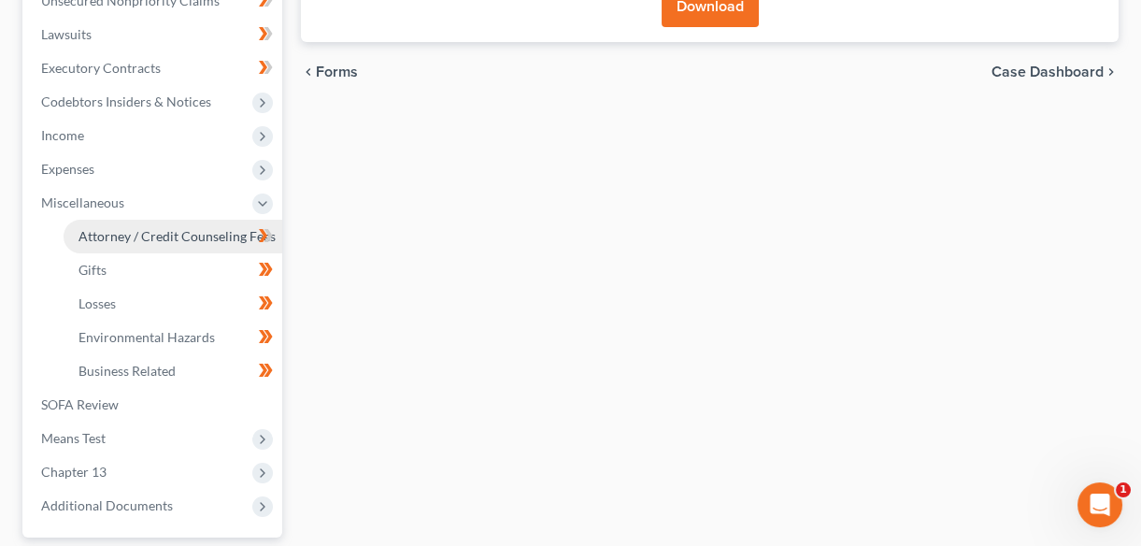
click at [142, 236] on span "Attorney / Credit Counseling Fees" at bounding box center [176, 236] width 197 height 16
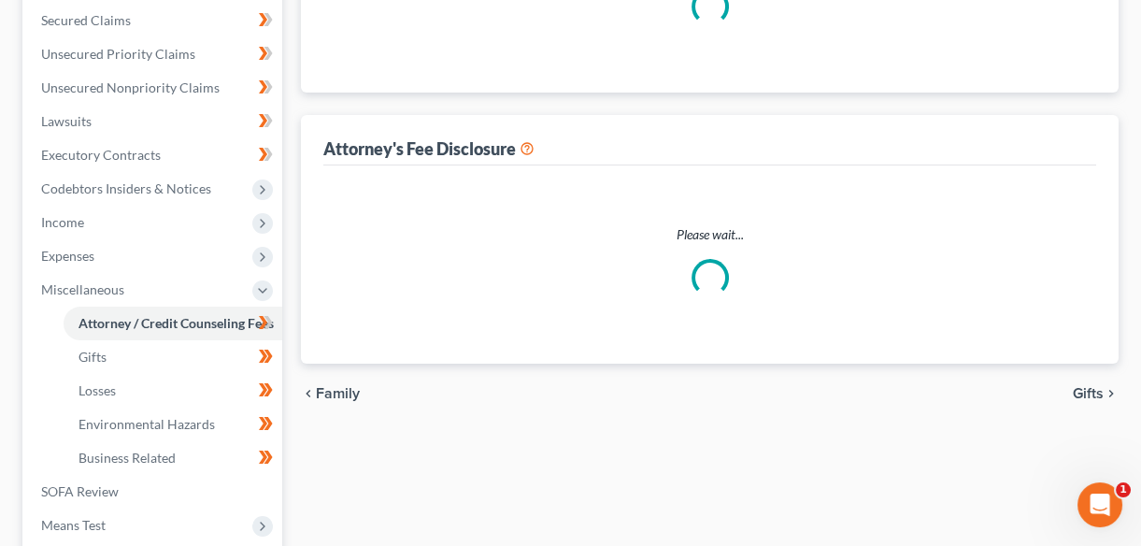
scroll to position [130, 0]
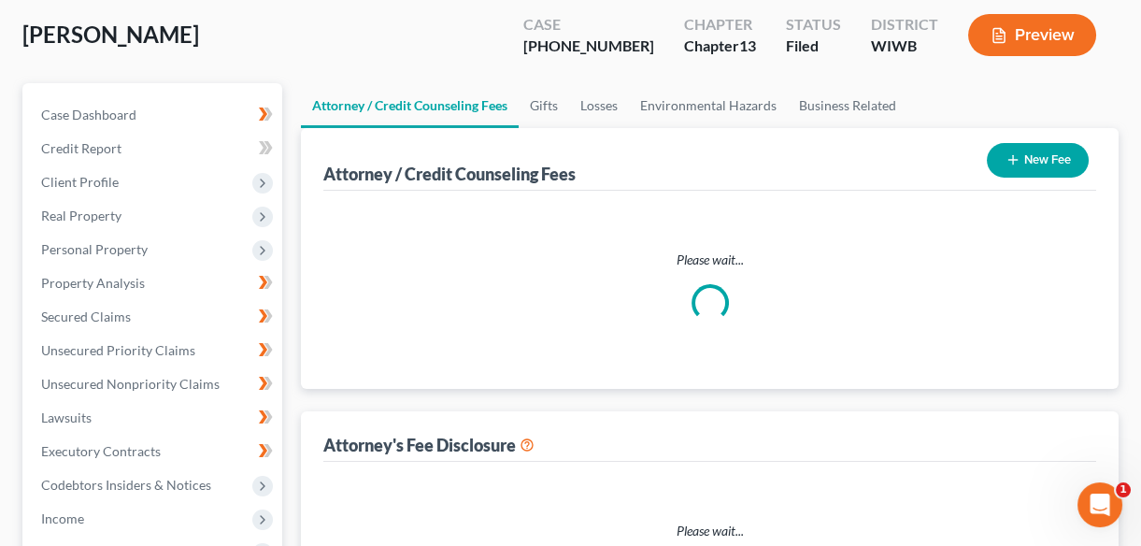
select select "0"
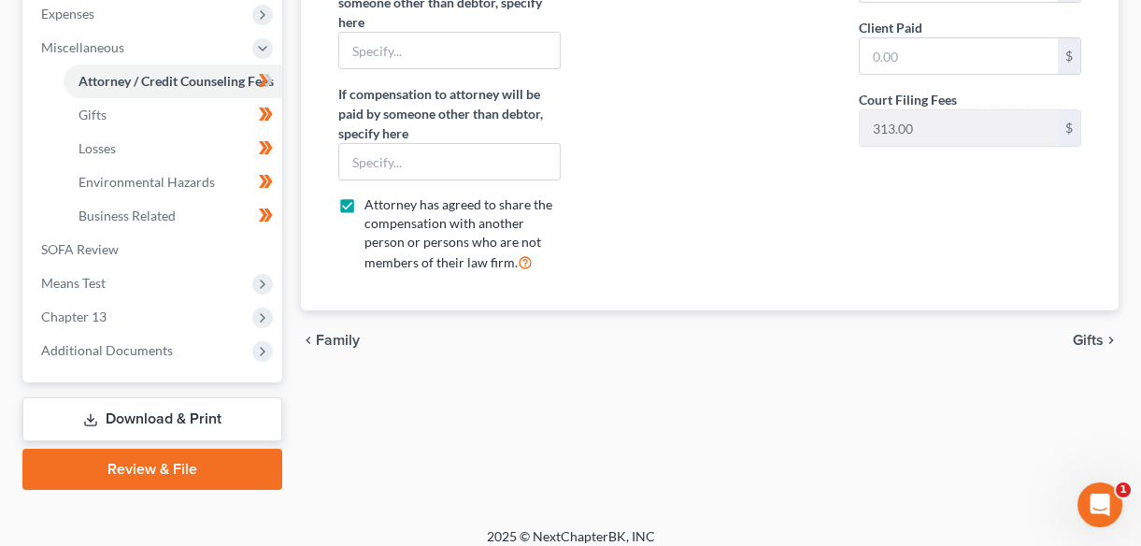
scroll to position [681, 0]
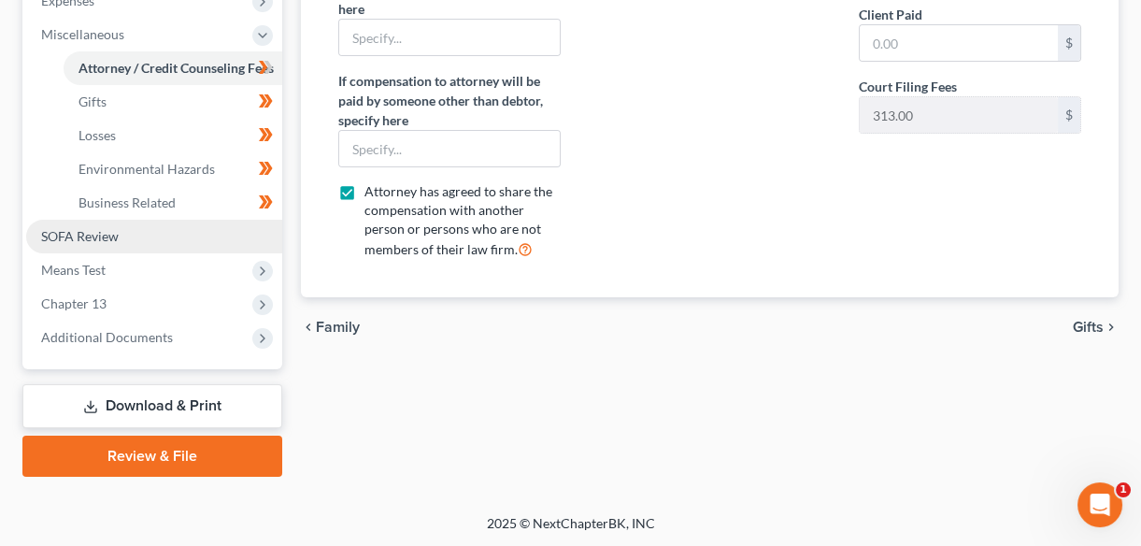
click at [87, 241] on span "SOFA Review" at bounding box center [80, 236] width 78 height 16
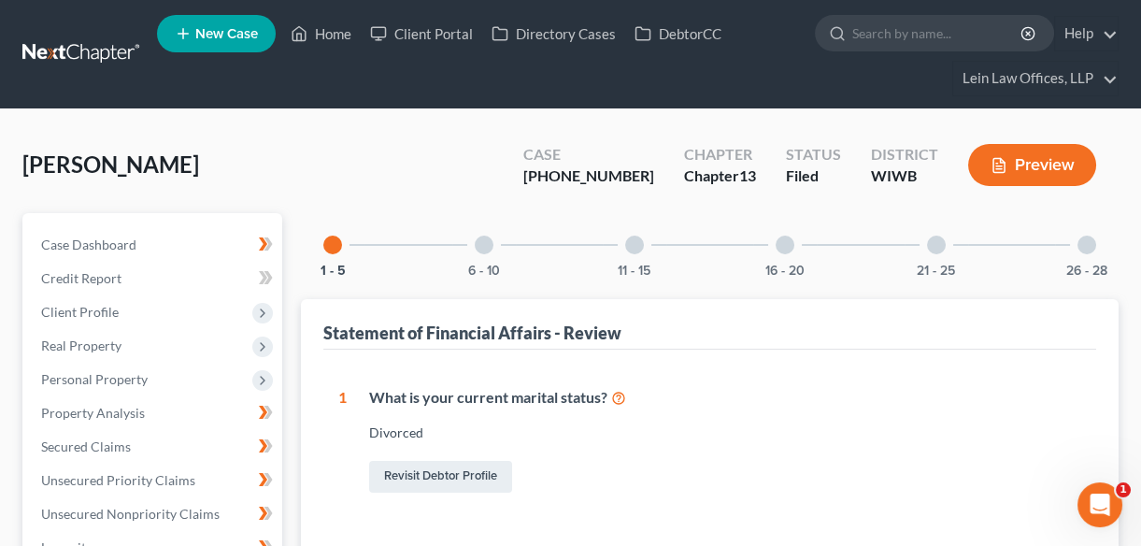
click at [785, 240] on div at bounding box center [785, 244] width 19 height 19
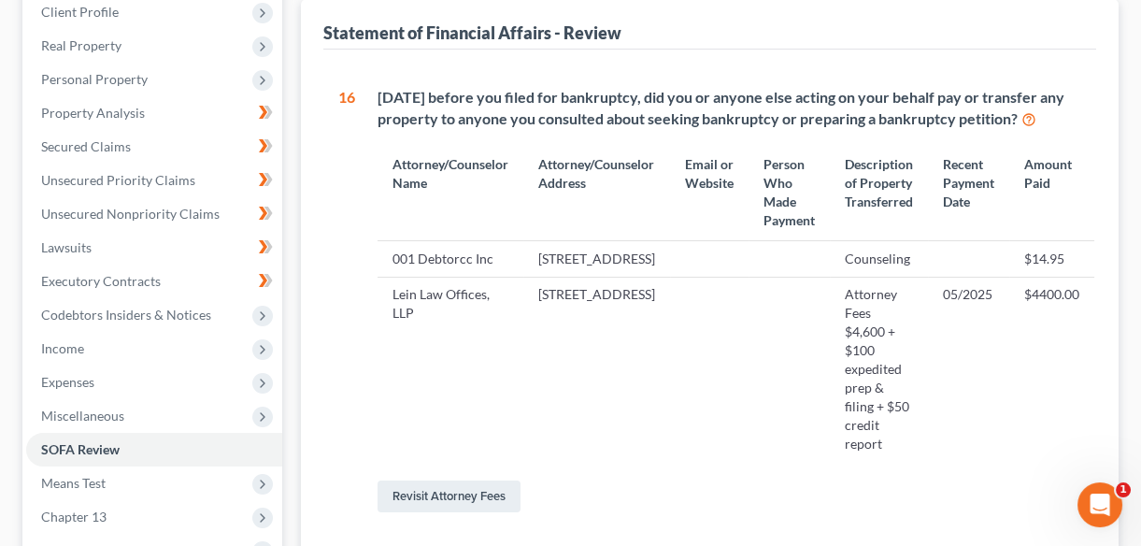
scroll to position [339, 0]
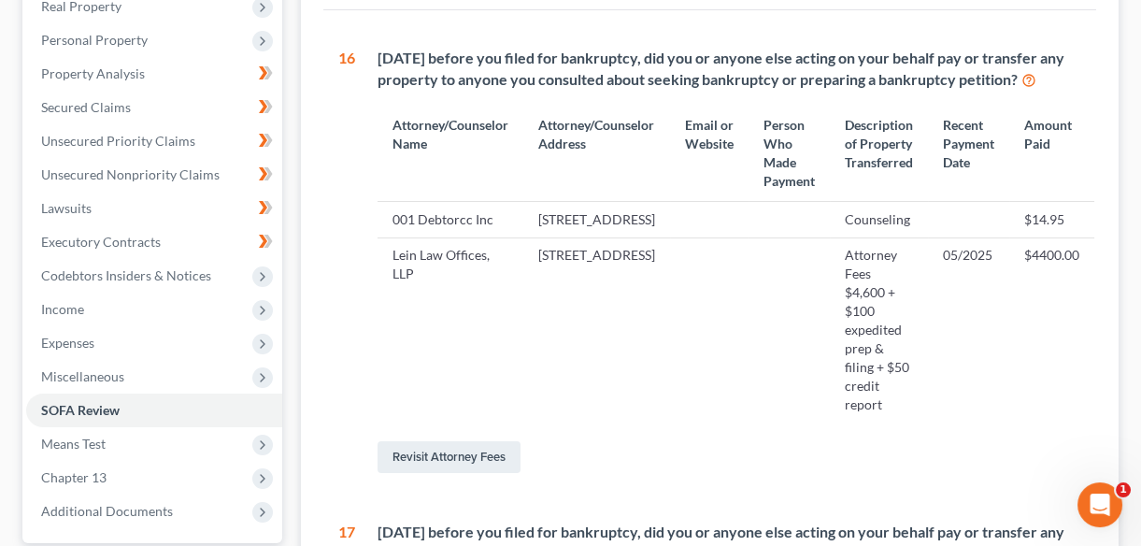
click at [867, 331] on td "Attorney Fees $4,600 + $100 expedited prep & filing + $50 credit report" at bounding box center [879, 329] width 98 height 185
click at [70, 377] on span "Miscellaneous" at bounding box center [82, 376] width 83 height 16
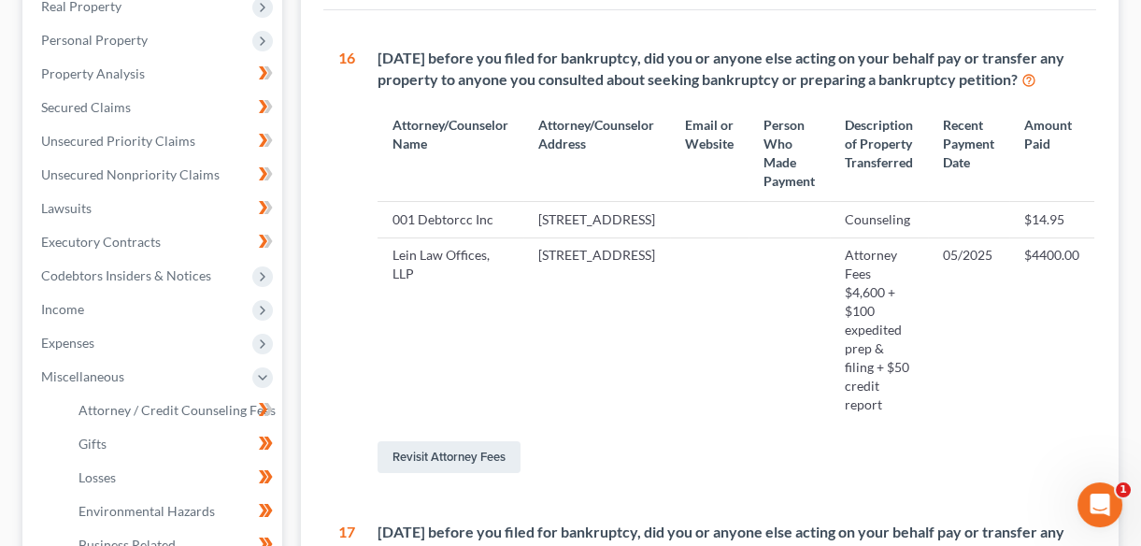
scroll to position [679, 0]
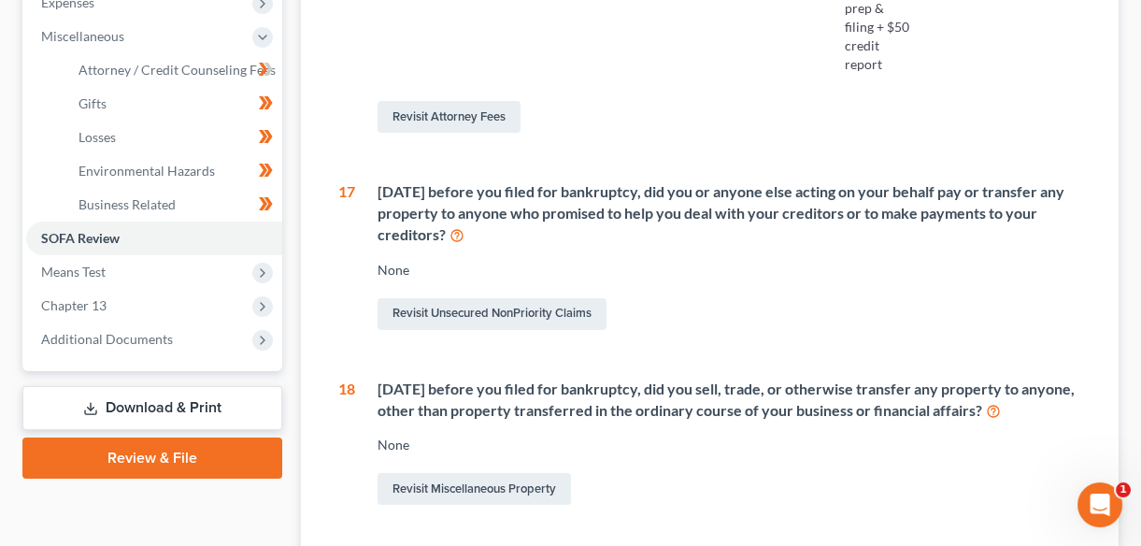
click at [124, 408] on link "Download & Print" at bounding box center [152, 408] width 260 height 44
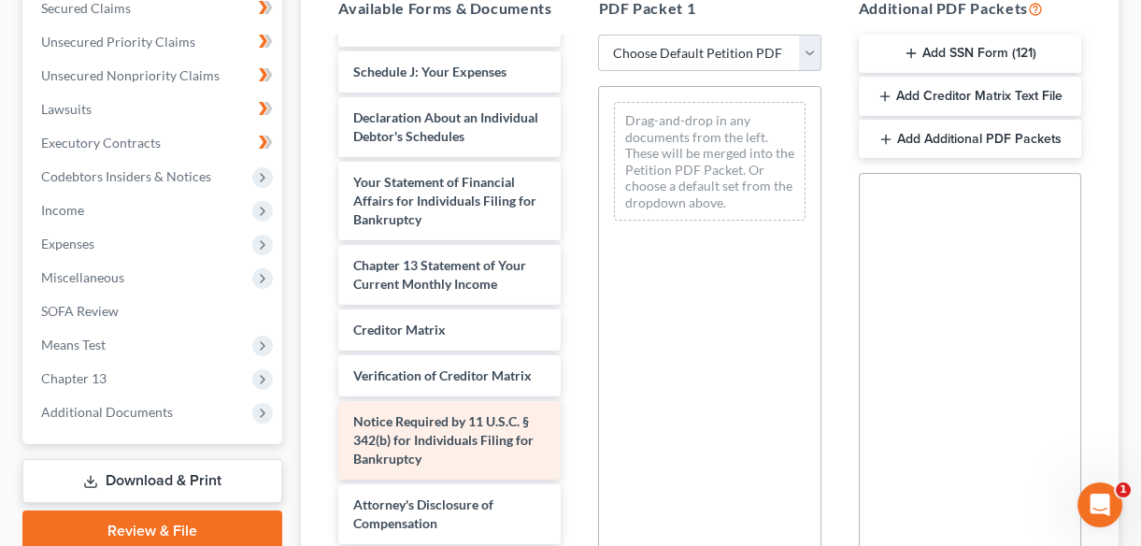
scroll to position [594, 0]
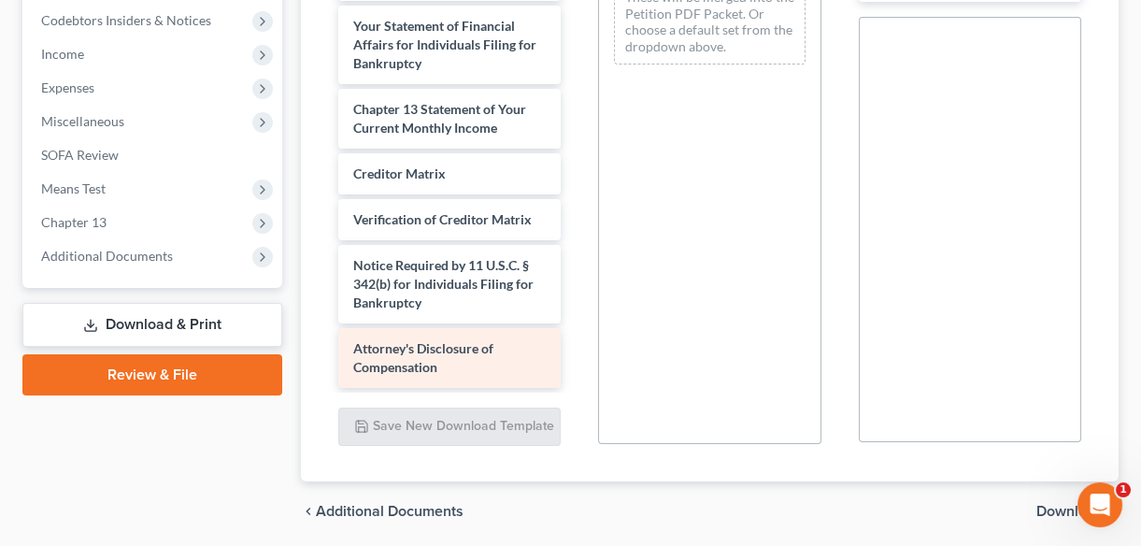
click at [430, 353] on span "Attorney's Disclosure of Compensation" at bounding box center [423, 357] width 140 height 35
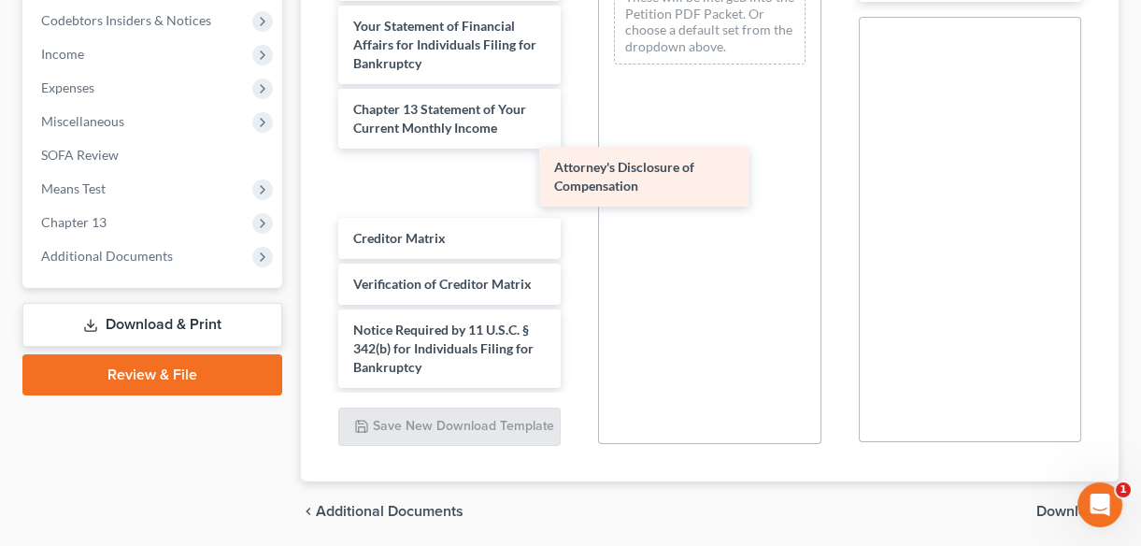
scroll to position [1493, 0]
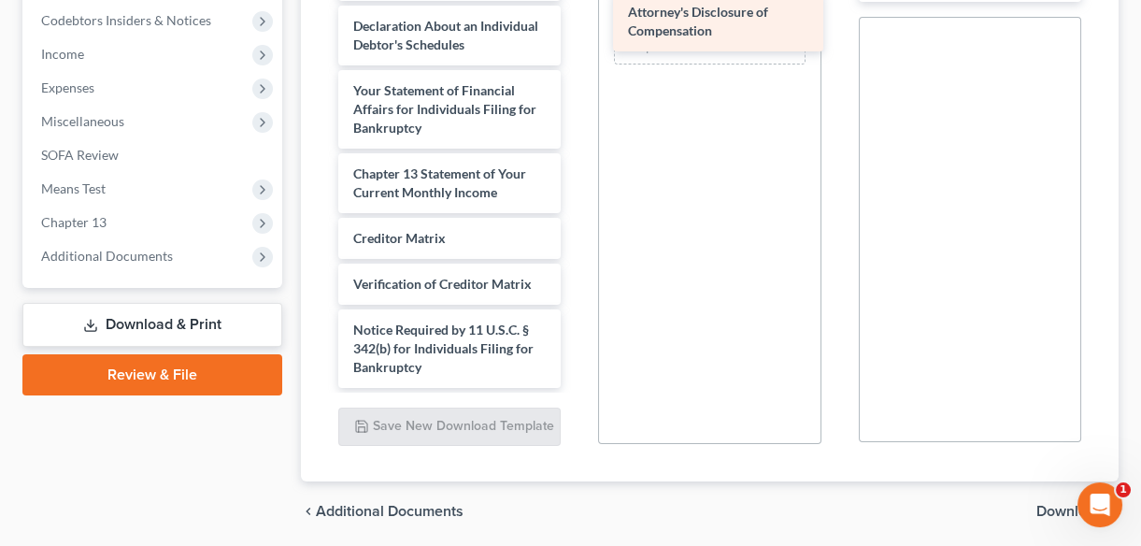
drag, startPoint x: 416, startPoint y: 345, endPoint x: 690, endPoint y: 12, distance: 431.4
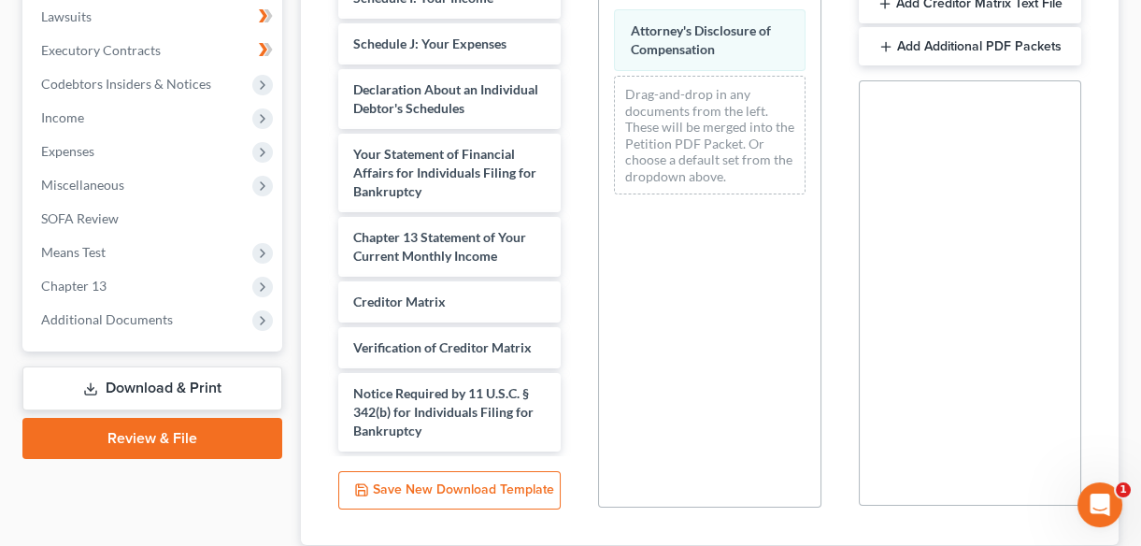
scroll to position [424, 0]
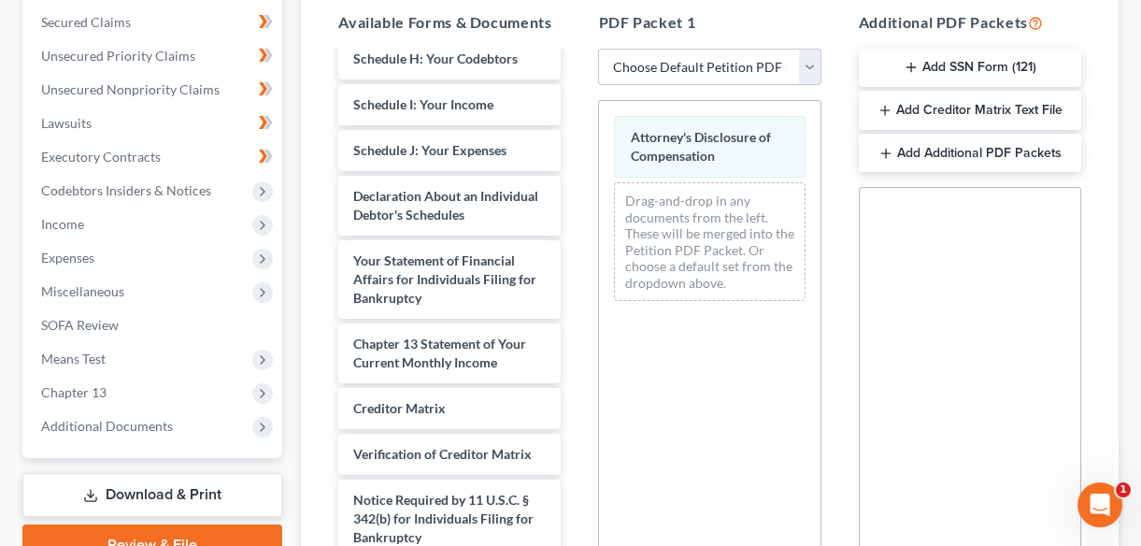
click at [805, 68] on select "Choose Default Petition PDF Packet Complete Bankruptcy Petition (all forms and …" at bounding box center [709, 67] width 222 height 37
select select "2"
click at [598, 49] on select "Choose Default Petition PDF Packet Complete Bankruptcy Petition (all forms and …" at bounding box center [709, 67] width 222 height 37
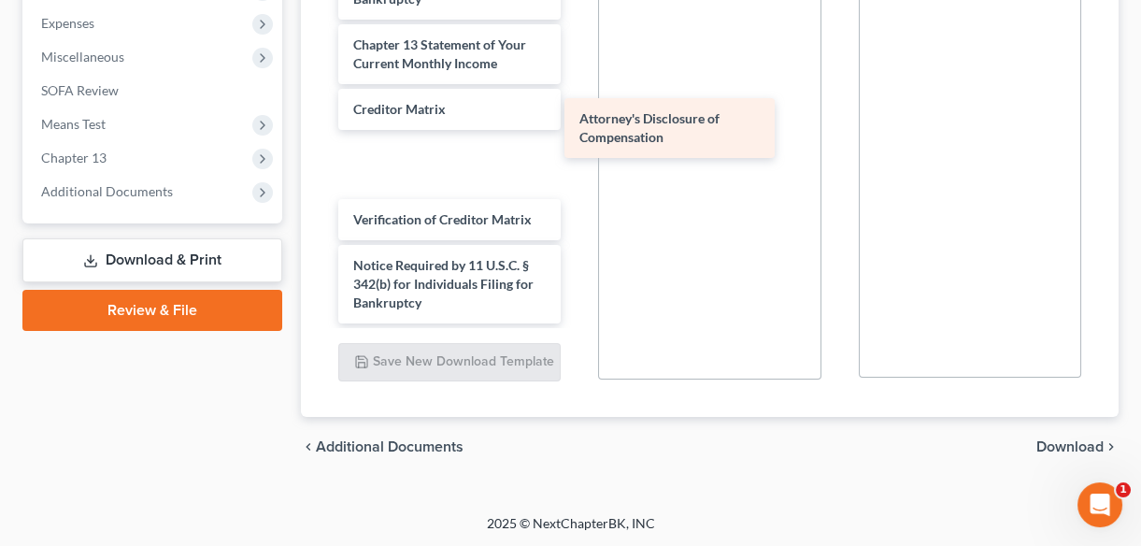
scroll to position [504, 0]
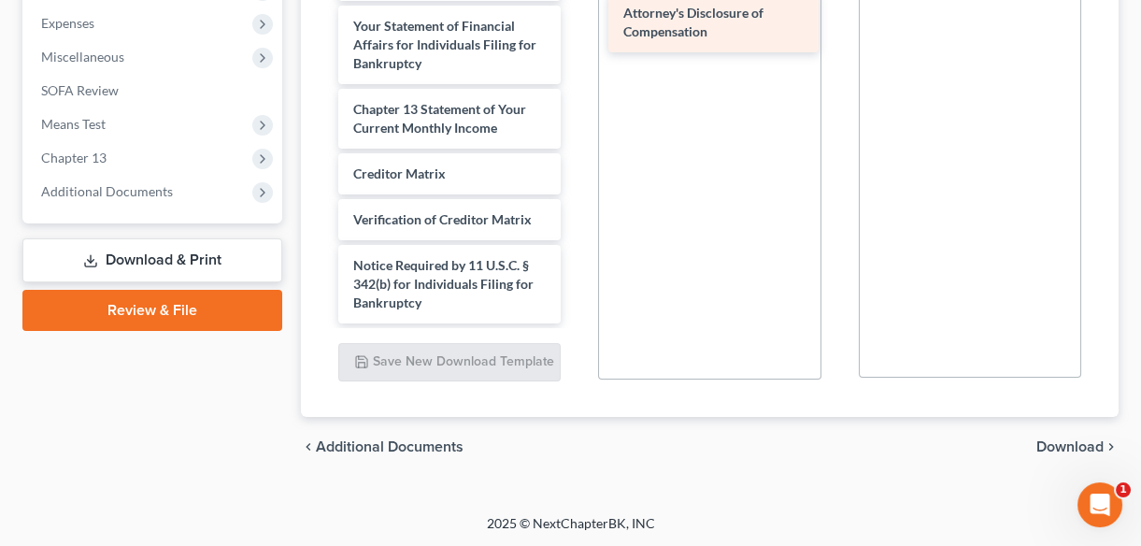
drag, startPoint x: 382, startPoint y: 299, endPoint x: 652, endPoint y: 30, distance: 381.2
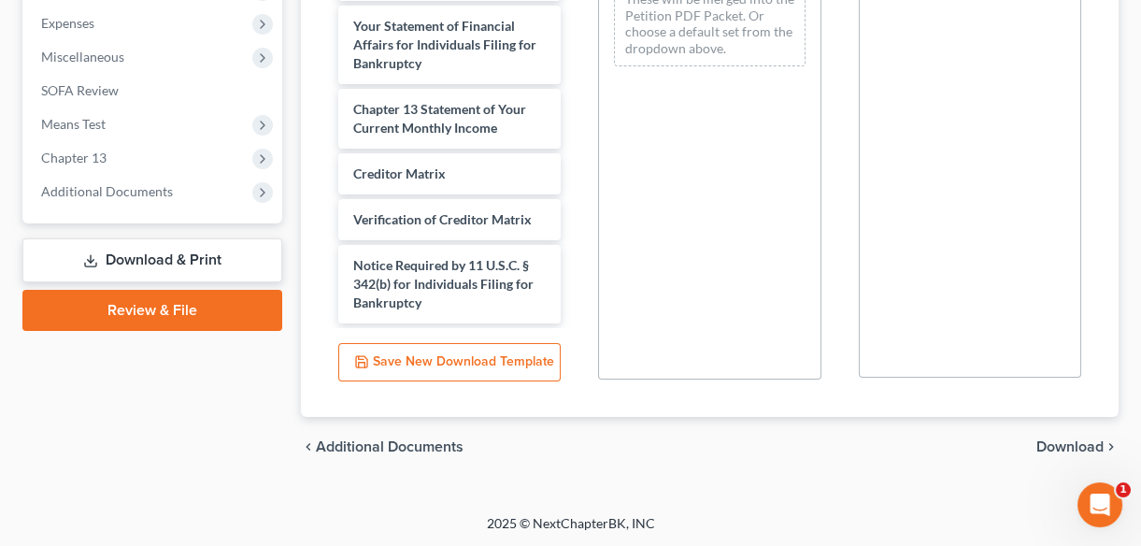
click at [1062, 439] on span "Download" at bounding box center [1069, 446] width 67 height 15
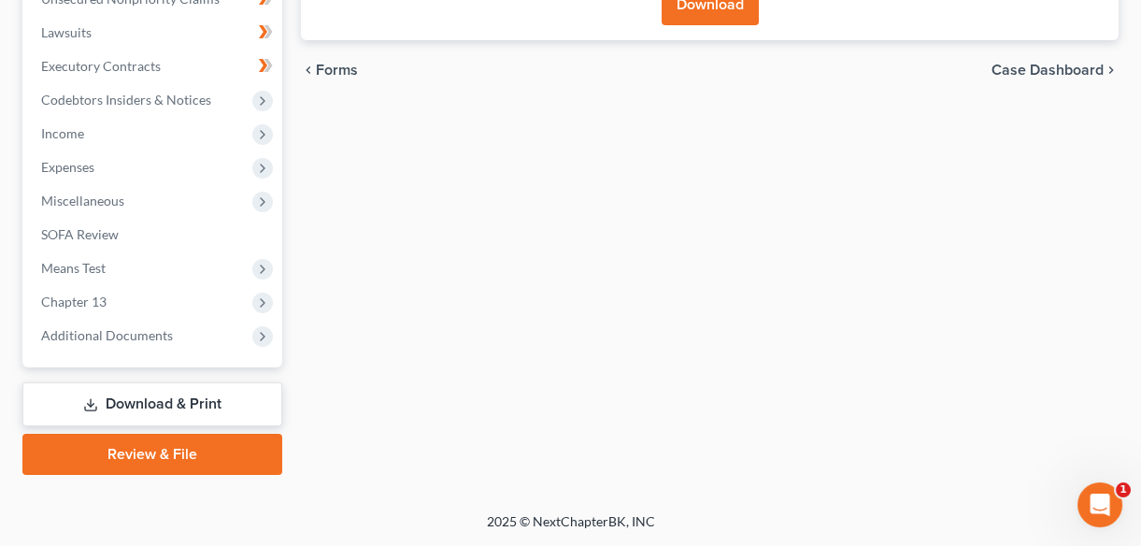
scroll to position [513, 0]
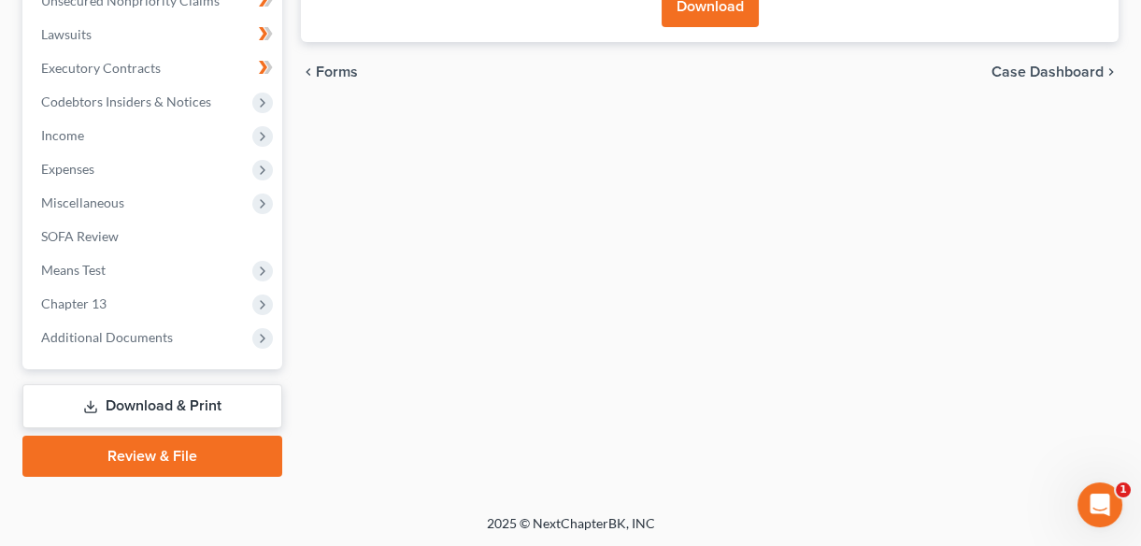
click at [699, 14] on button "Download" at bounding box center [710, 6] width 97 height 41
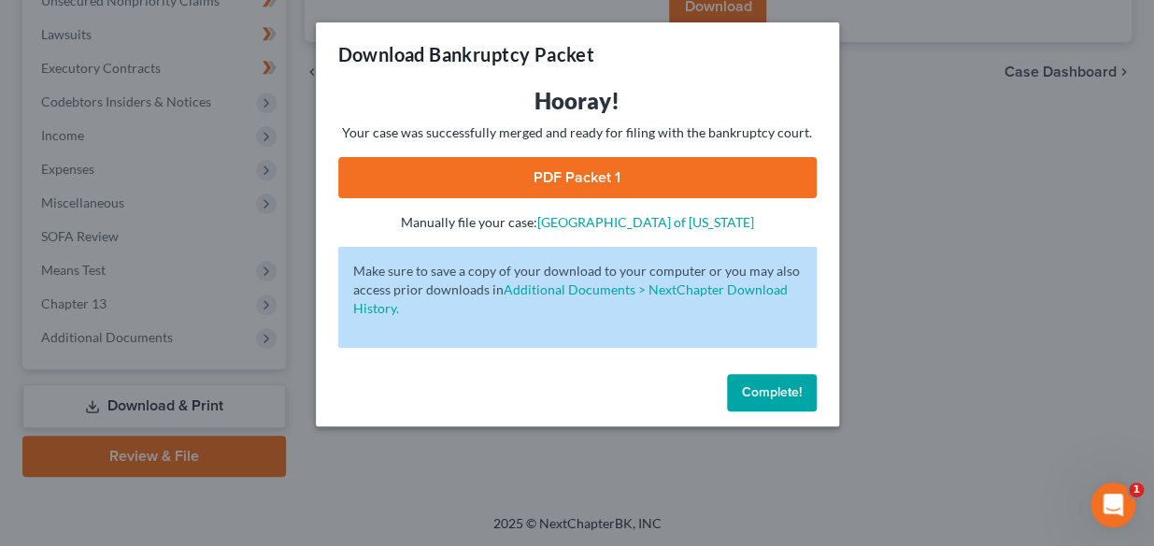
click at [541, 178] on link "PDF Packet 1" at bounding box center [577, 177] width 478 height 41
click at [759, 380] on button "Complete!" at bounding box center [772, 392] width 90 height 37
